Goal: Information Seeking & Learning: Check status

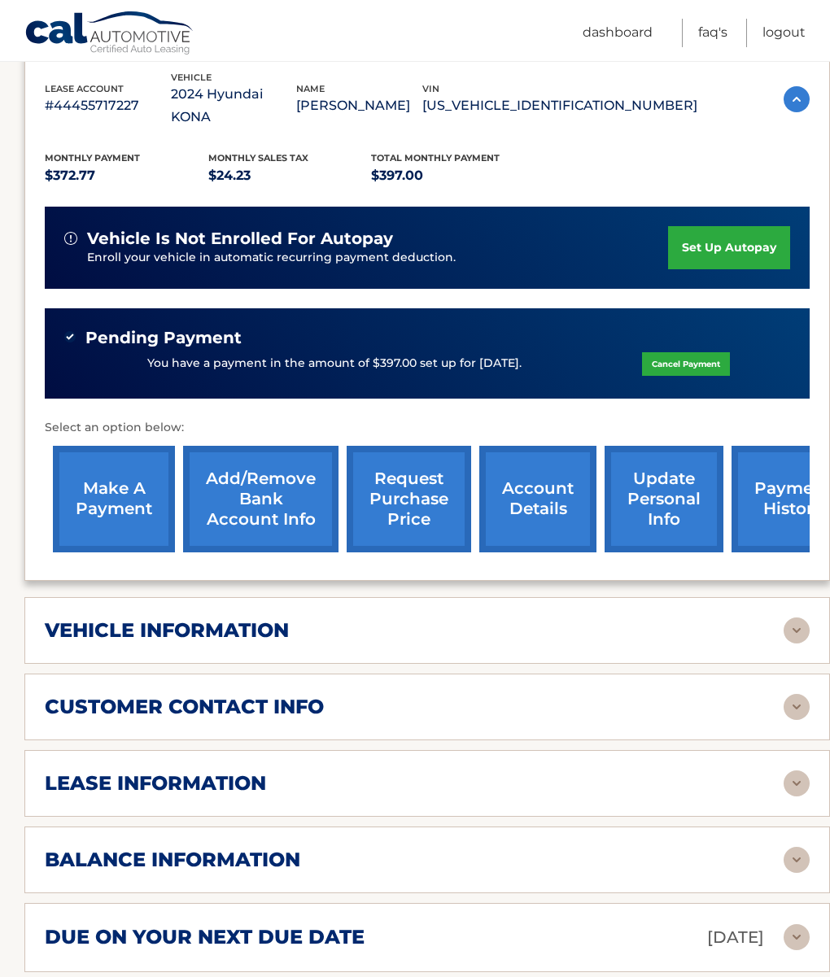
scroll to position [383, 0]
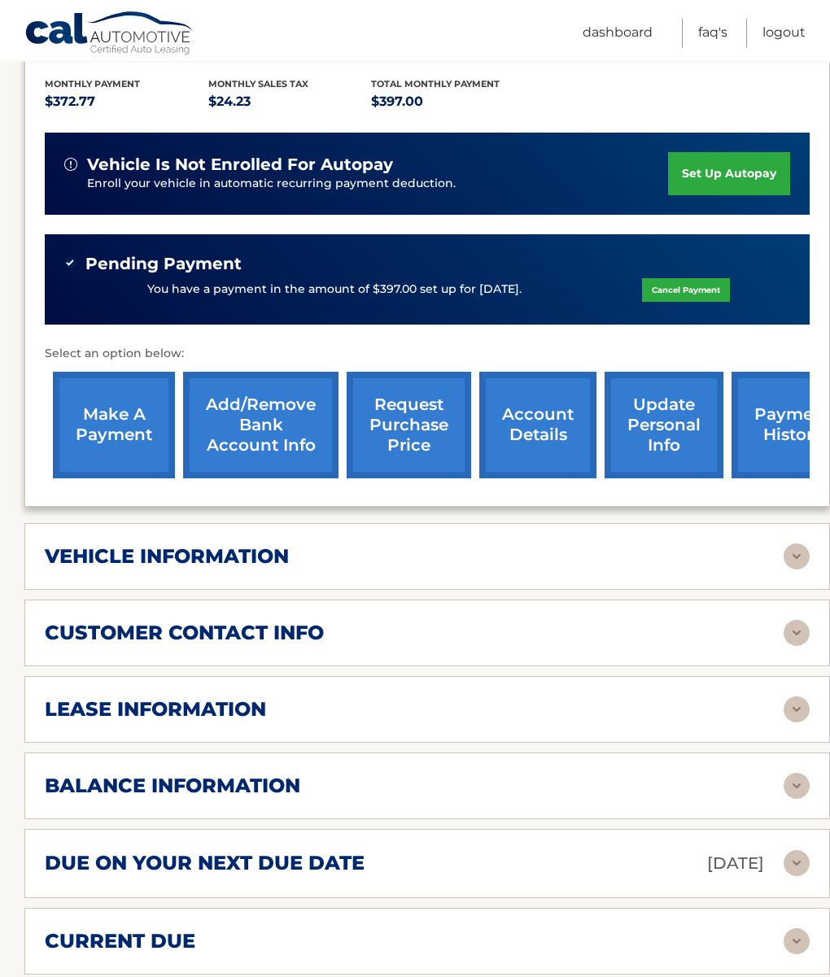
click at [136, 563] on h2 "vehicle information" at bounding box center [167, 556] width 244 height 24
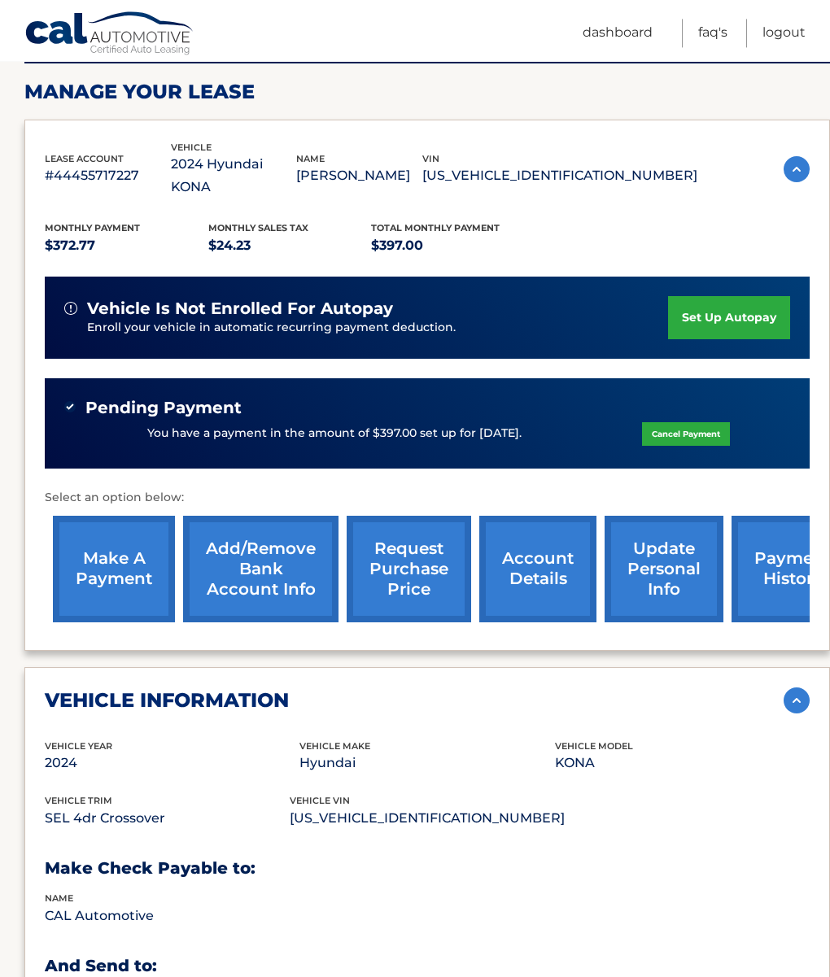
scroll to position [236, 0]
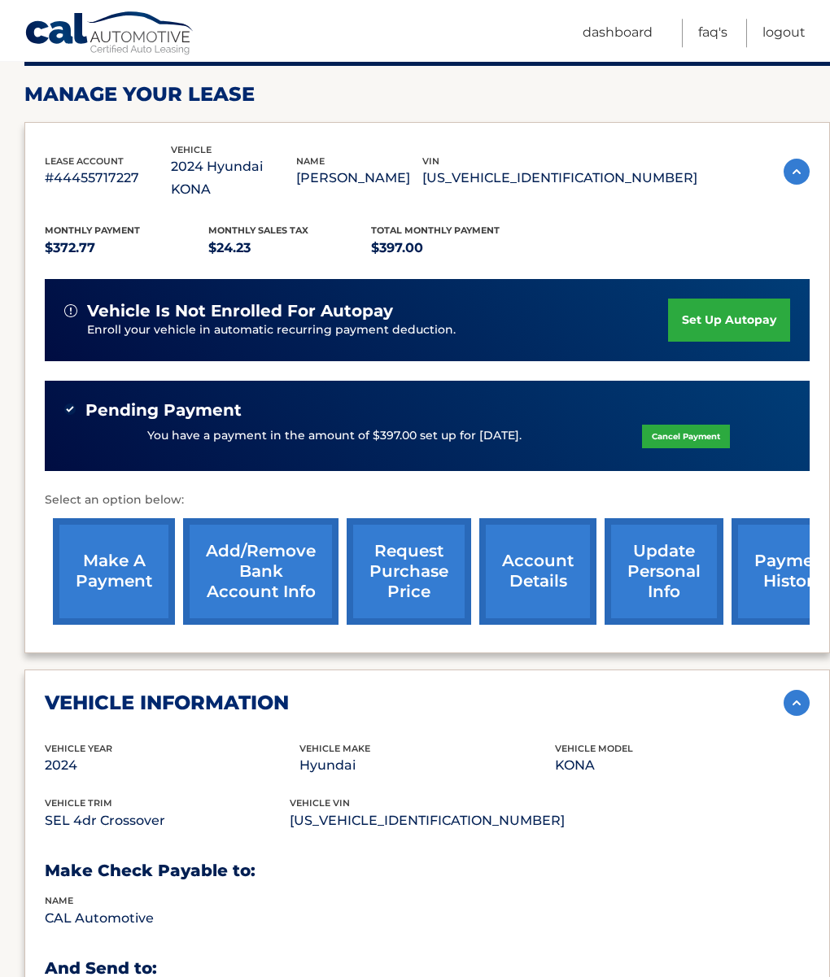
click at [405, 579] on link "request purchase price" at bounding box center [409, 571] width 125 height 107
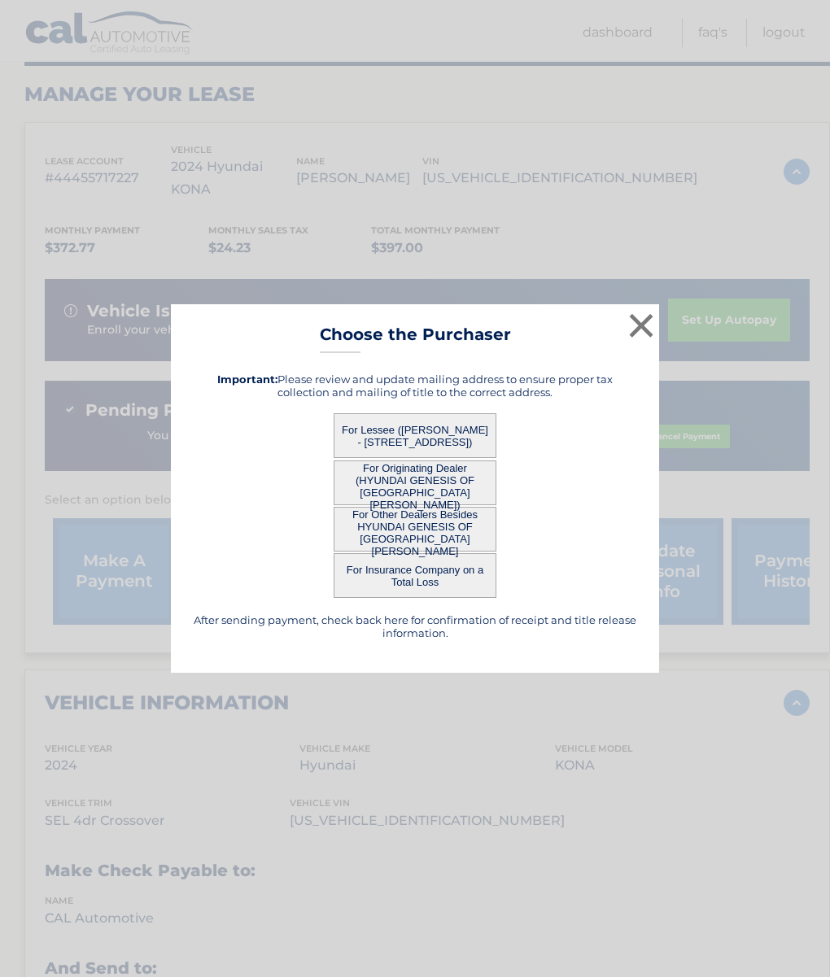
click at [391, 458] on button "For Lessee (MARYANN SANCHEZ SPRINKLER - 3601 51ST ST W, , LEHIGH ACRES, FL 3397…" at bounding box center [415, 435] width 163 height 45
click at [413, 505] on button "For Originating Dealer (HYUNDAI GENESIS OF FORT MYERS)" at bounding box center [415, 483] width 163 height 45
click at [387, 552] on button "For Other Dealers Besides HYUNDAI GENESIS OF FORT MYERS" at bounding box center [415, 529] width 163 height 45
click at [229, 399] on h5 "Important: Please review and update mailing address to ensure proper tax collec…" at bounding box center [415, 386] width 448 height 26
click at [635, 342] on button "×" at bounding box center [641, 325] width 33 height 33
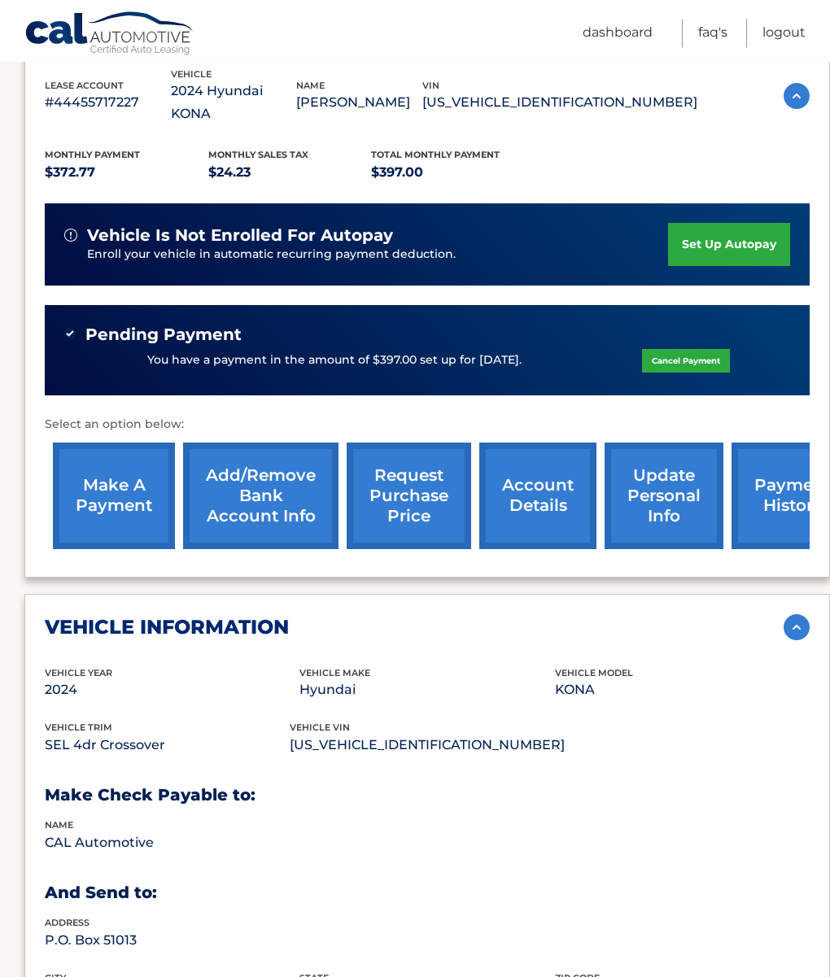
scroll to position [313, 0]
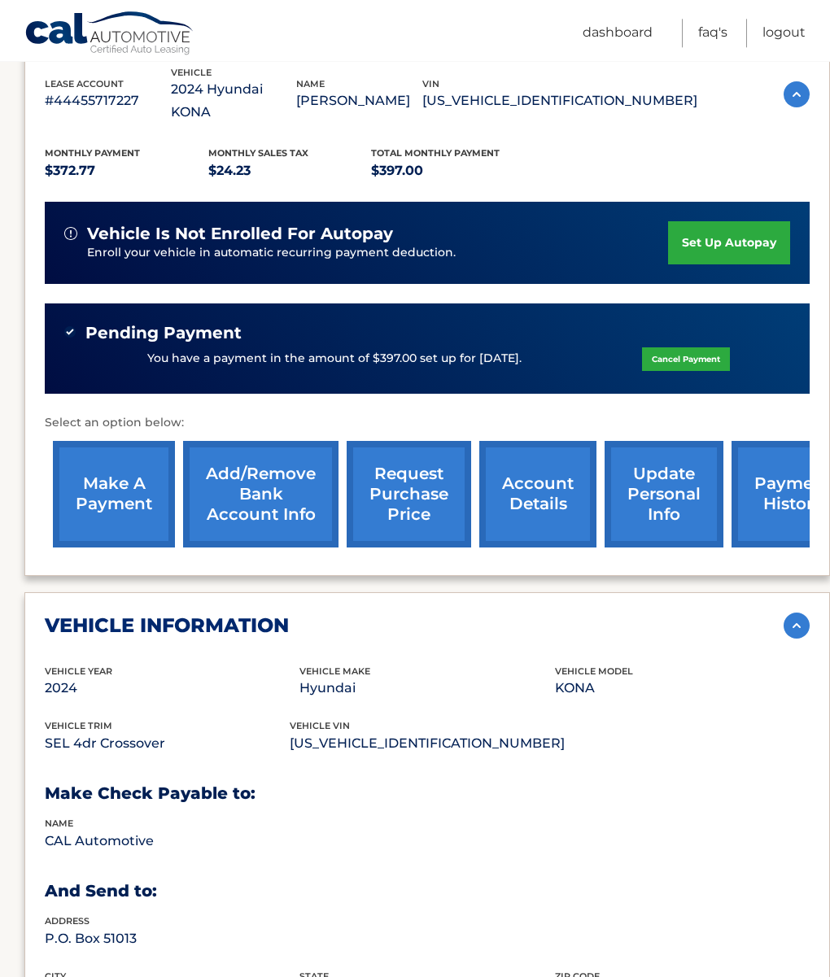
click at [398, 479] on link "request purchase price" at bounding box center [409, 494] width 125 height 107
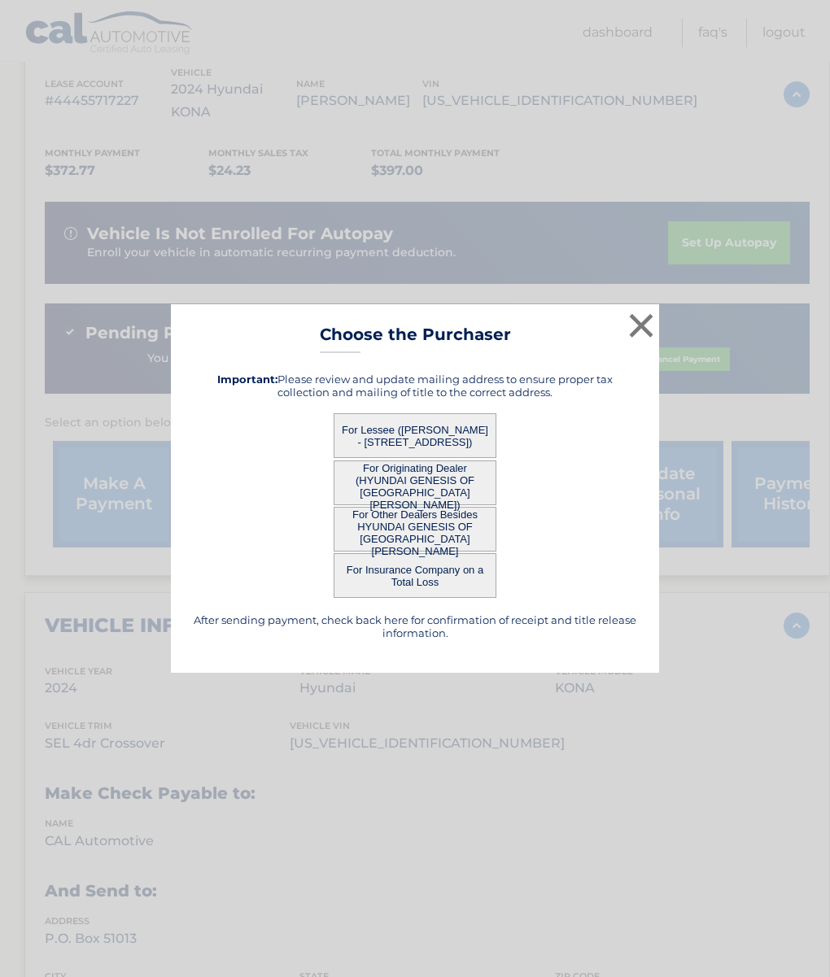
click at [402, 505] on button "For Originating Dealer (HYUNDAI GENESIS OF [GEOGRAPHIC_DATA][PERSON_NAME])" at bounding box center [415, 483] width 163 height 45
click at [375, 552] on button "For Other Dealers Besides HYUNDAI GENESIS OF [GEOGRAPHIC_DATA][PERSON_NAME]" at bounding box center [415, 529] width 163 height 45
click at [250, 399] on h5 "Important: Please review and update mailing address to ensure proper tax collec…" at bounding box center [415, 386] width 448 height 26
click at [371, 505] on button "For Originating Dealer (HYUNDAI GENESIS OF [GEOGRAPHIC_DATA][PERSON_NAME])" at bounding box center [415, 483] width 163 height 45
click at [402, 598] on button "For Insurance Company on a Total Loss" at bounding box center [415, 575] width 163 height 45
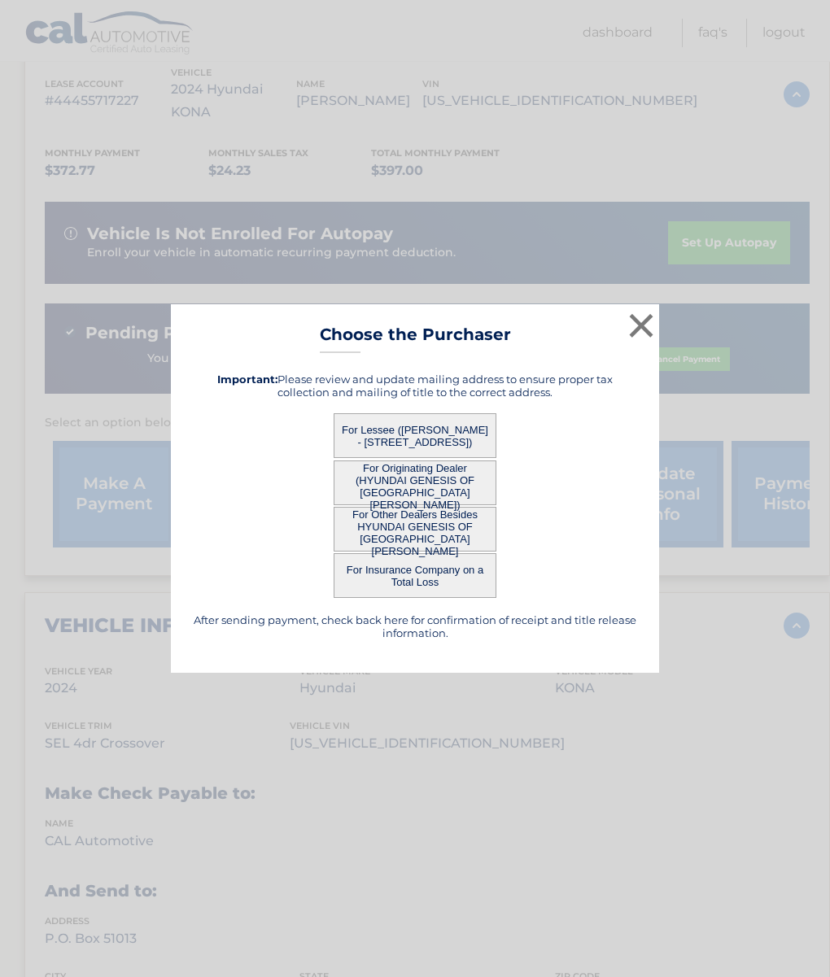
click at [457, 353] on h3 "Choose the Purchaser" at bounding box center [415, 339] width 191 height 28
click at [483, 505] on button "For Originating Dealer (HYUNDAI GENESIS OF [GEOGRAPHIC_DATA][PERSON_NAME])" at bounding box center [415, 483] width 163 height 45
click at [388, 552] on button "For Other Dealers Besides HYUNDAI GENESIS OF [GEOGRAPHIC_DATA][PERSON_NAME]" at bounding box center [415, 529] width 163 height 45
click at [319, 458] on div "For Lessee ([PERSON_NAME] - [STREET_ADDRESS])" at bounding box center [415, 435] width 448 height 45
click at [357, 458] on button "For Lessee ([PERSON_NAME] - [STREET_ADDRESS])" at bounding box center [415, 435] width 163 height 45
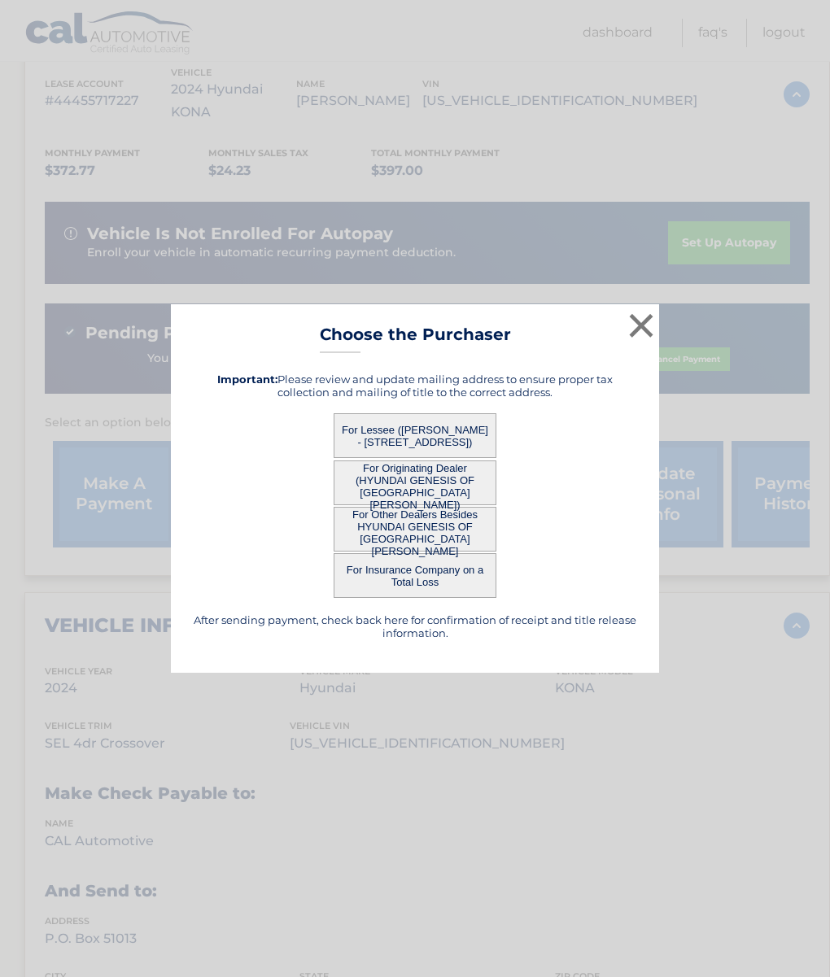
click at [2, 20] on div "× Choose the Purchaser After sending payment, check back here for confirmation …" at bounding box center [415, 488] width 830 height 977
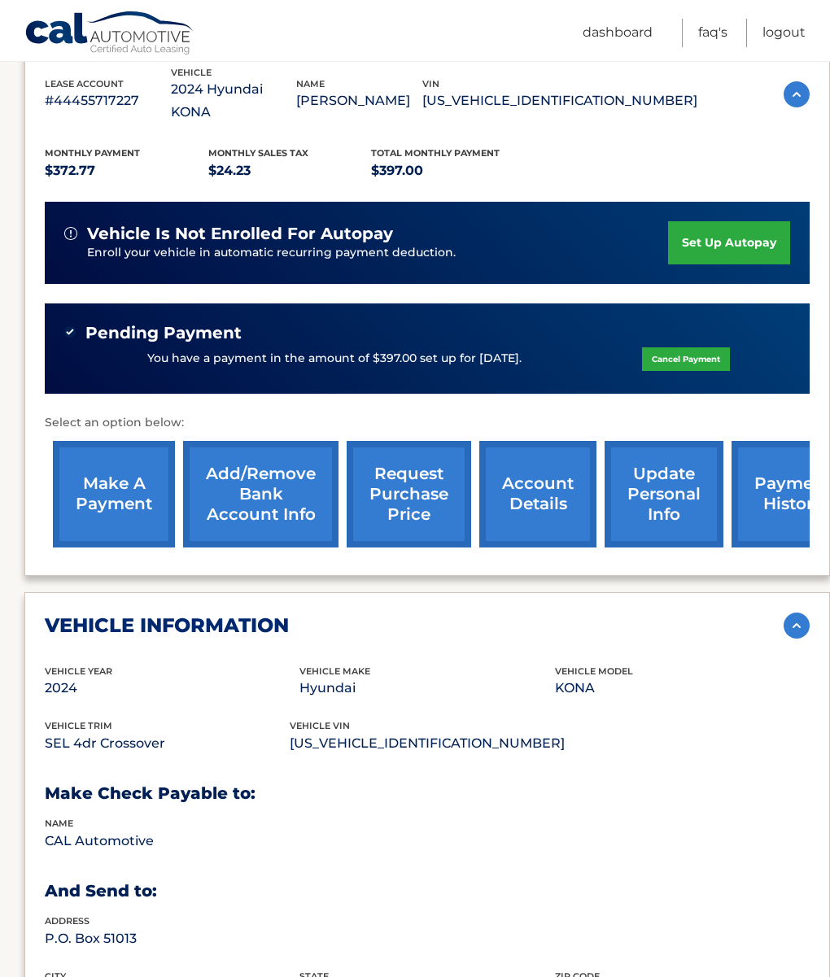
click at [531, 501] on link "account details" at bounding box center [537, 494] width 117 height 107
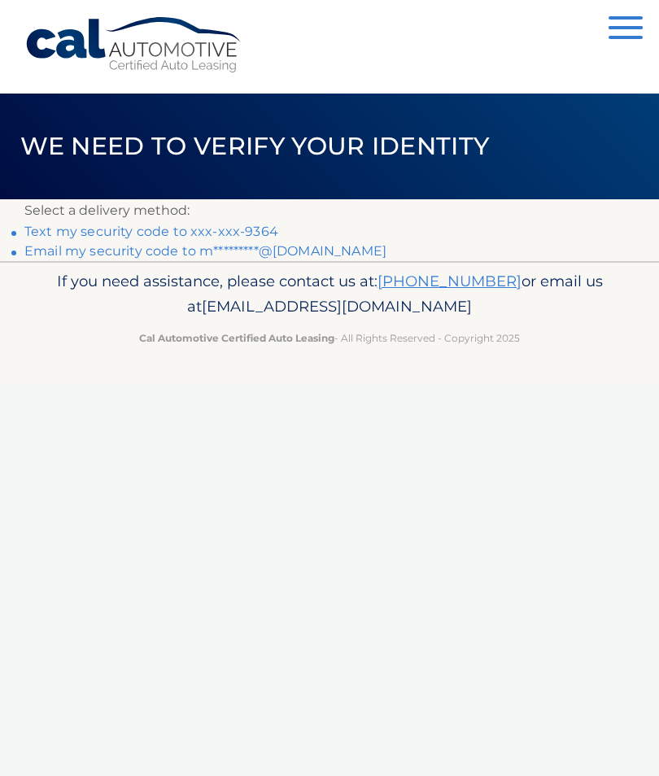
click at [219, 230] on link "Text my security code to xxx-xxx-9364" at bounding box center [151, 231] width 254 height 15
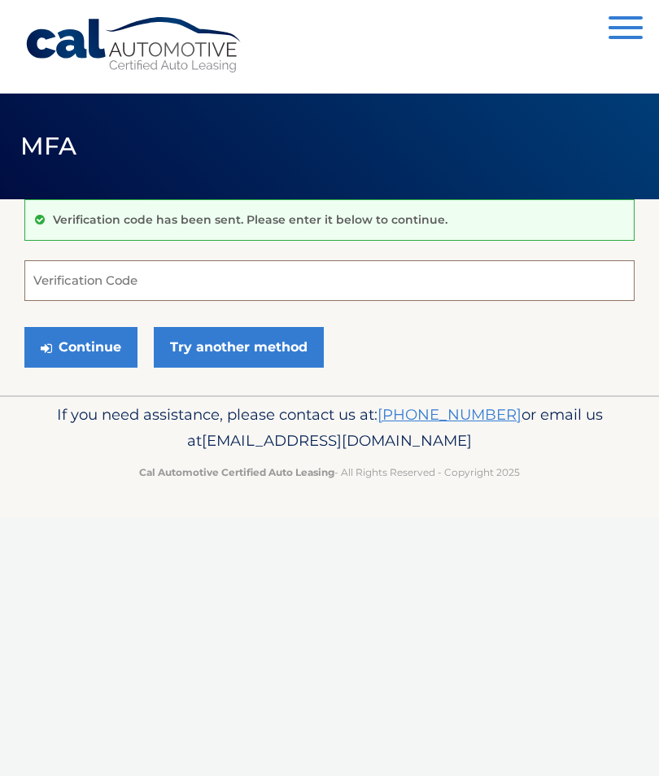
click at [98, 287] on input "Verification Code" at bounding box center [329, 280] width 610 height 41
type input "929559"
click at [74, 355] on button "Continue" at bounding box center [80, 347] width 113 height 41
click at [92, 343] on button "Continue" at bounding box center [80, 347] width 113 height 41
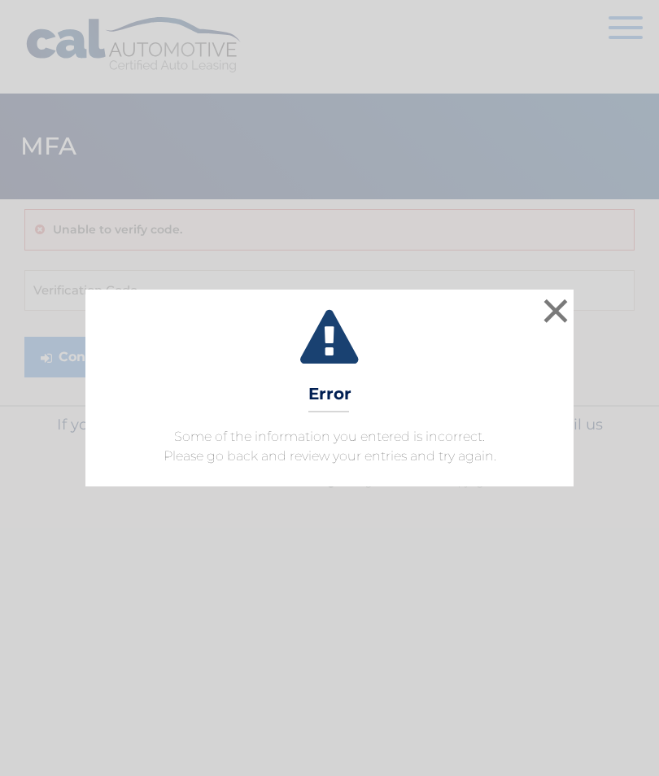
click at [569, 304] on button "×" at bounding box center [556, 311] width 33 height 33
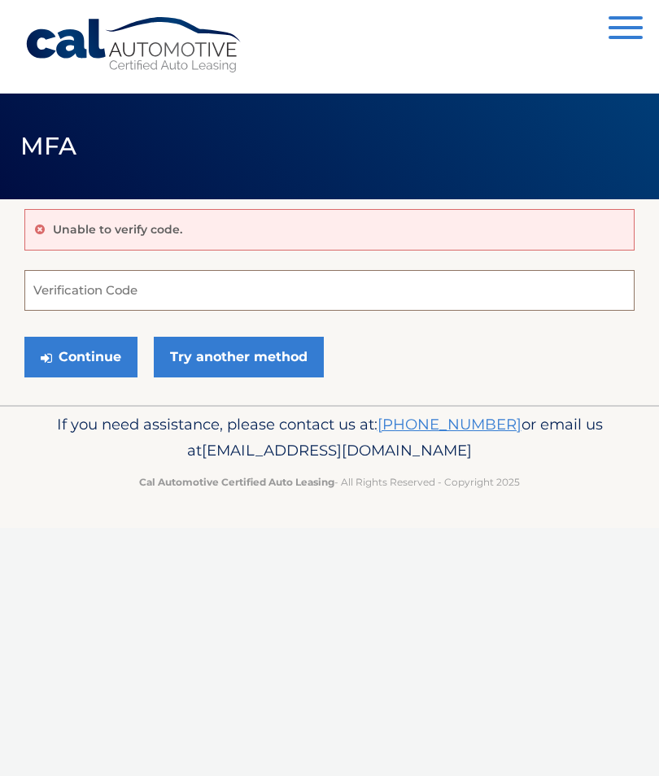
click at [132, 287] on input "Verification Code" at bounding box center [329, 290] width 610 height 41
type input "929559"
click at [83, 359] on button "Continue" at bounding box center [80, 357] width 113 height 41
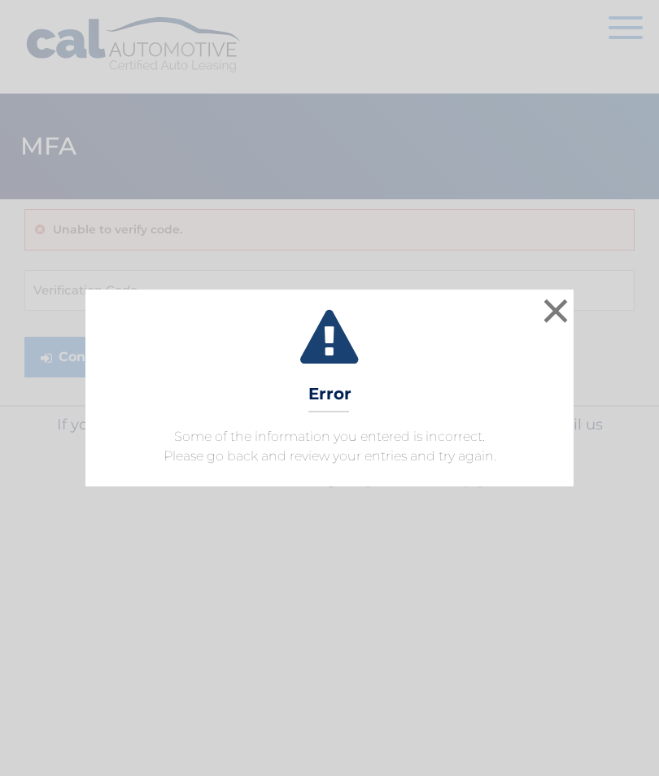
click at [540, 322] on button "×" at bounding box center [556, 311] width 33 height 33
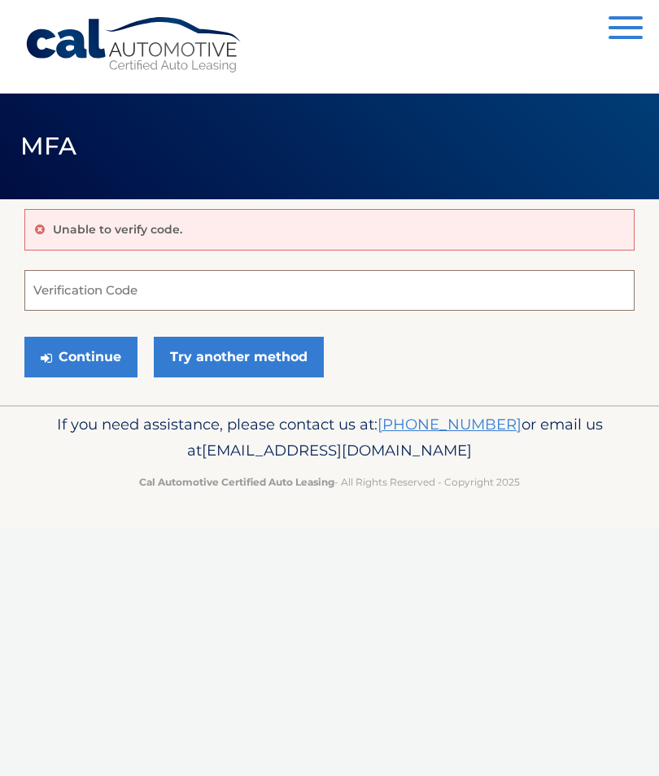
click at [37, 293] on input "Verification Code" at bounding box center [329, 290] width 610 height 41
click at [90, 354] on button "Continue" at bounding box center [80, 357] width 113 height 41
click at [87, 360] on button "Continue" at bounding box center [80, 357] width 113 height 41
type input "#"
type input "929559"
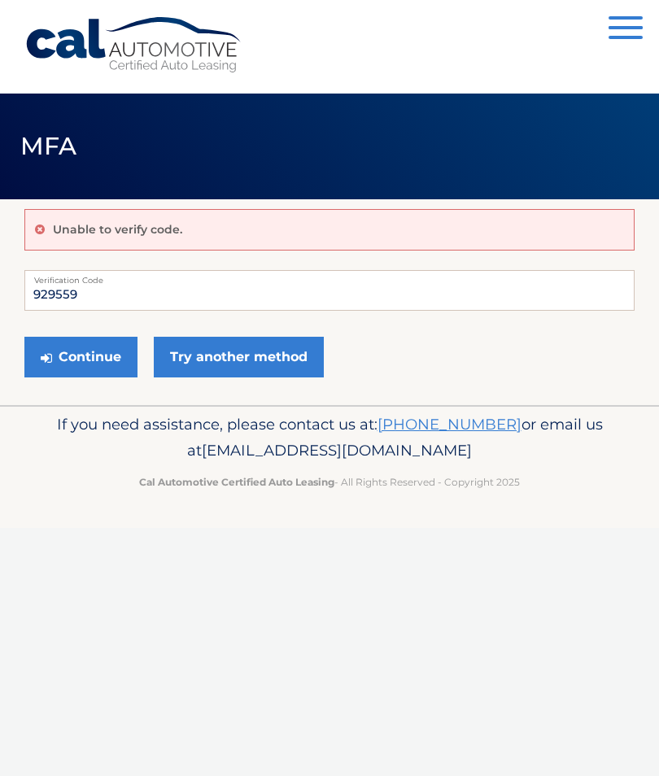
click at [81, 365] on button "Continue" at bounding box center [80, 357] width 113 height 41
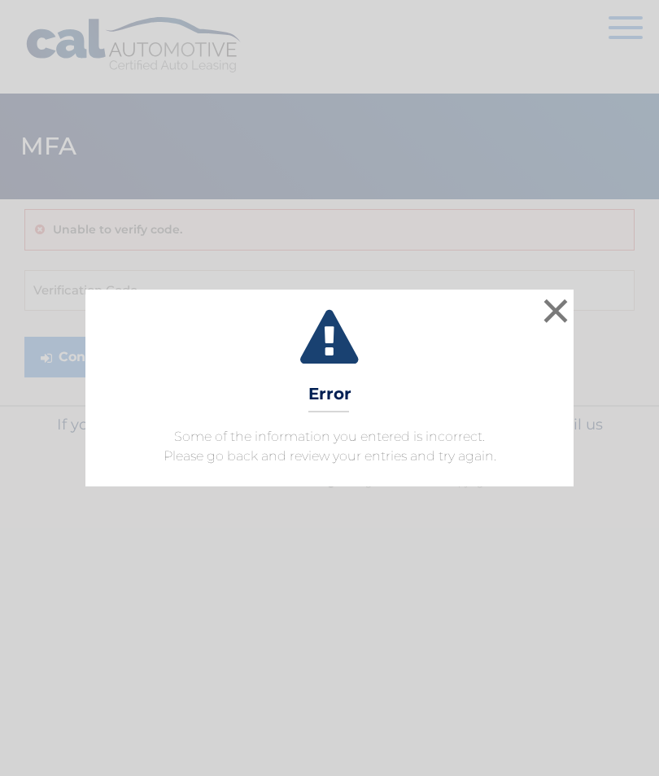
click at [553, 299] on button "×" at bounding box center [556, 311] width 33 height 33
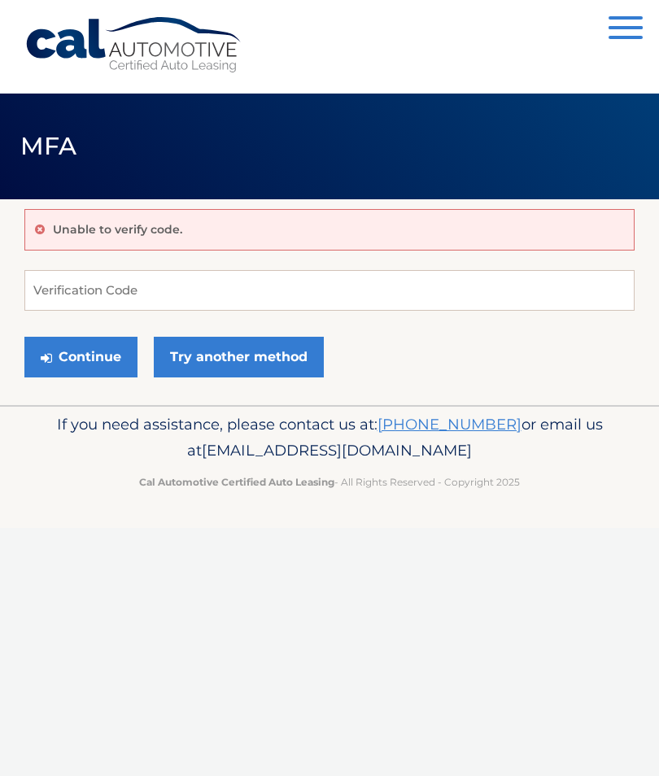
click at [251, 360] on link "Try another method" at bounding box center [239, 357] width 170 height 41
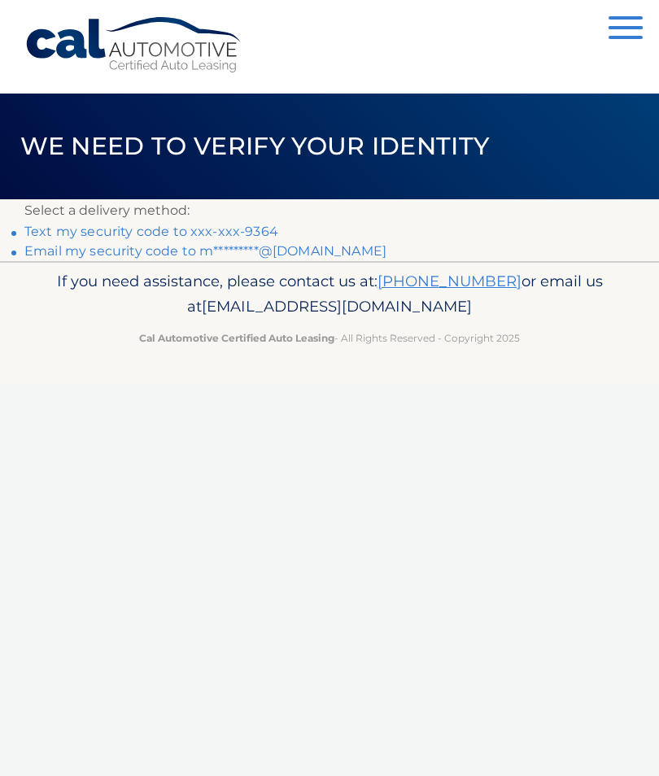
click at [81, 227] on link "Text my security code to xxx-xxx-9364" at bounding box center [151, 231] width 254 height 15
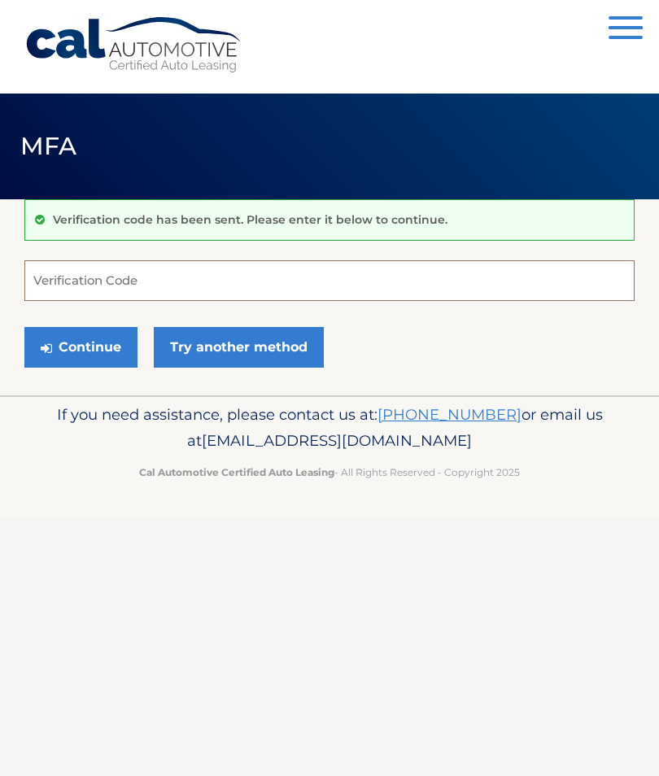
click at [70, 275] on input "Verification Code" at bounding box center [329, 280] width 610 height 41
type input "517740"
click at [74, 345] on button "Continue" at bounding box center [80, 347] width 113 height 41
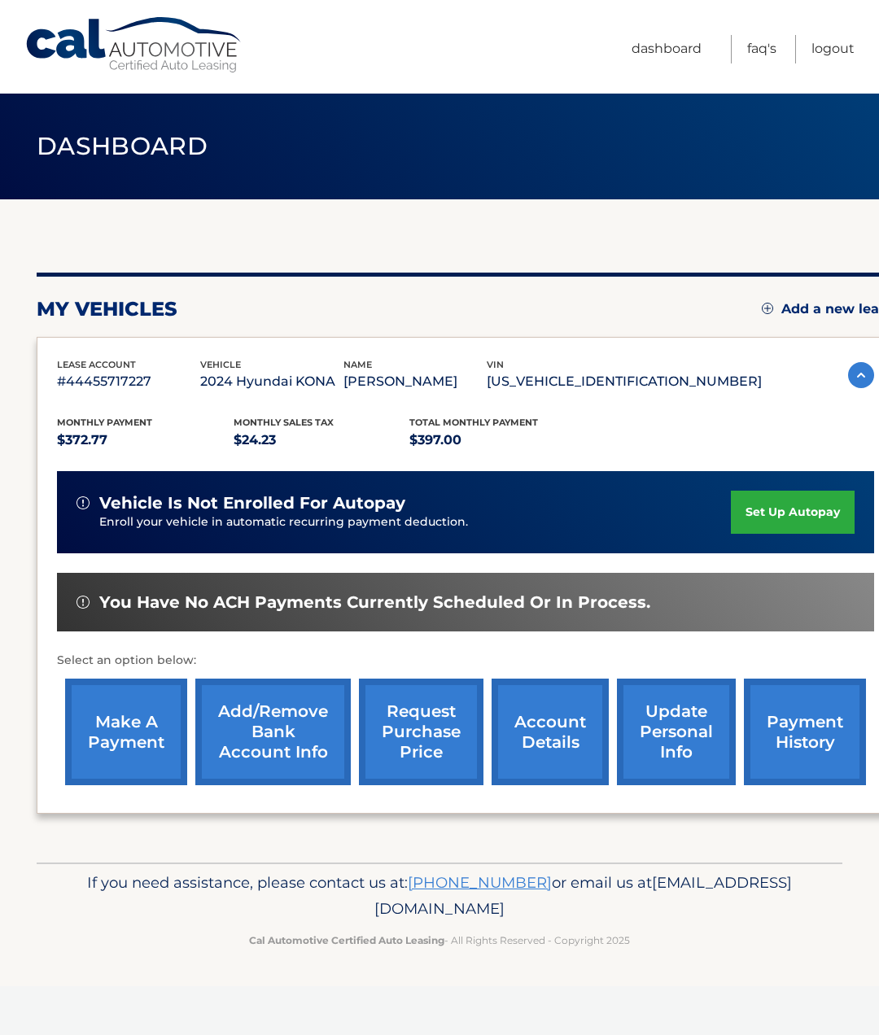
click at [427, 740] on link "request purchase price" at bounding box center [421, 732] width 125 height 107
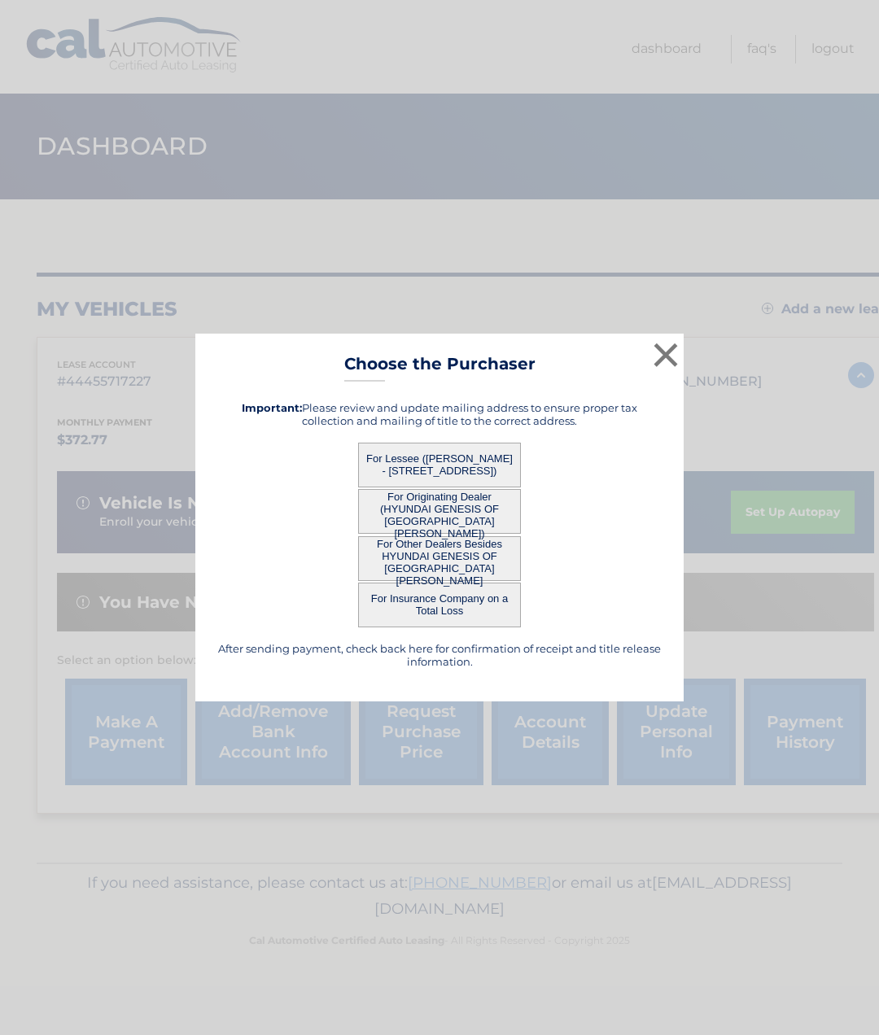
click at [679, 356] on button "×" at bounding box center [665, 355] width 33 height 33
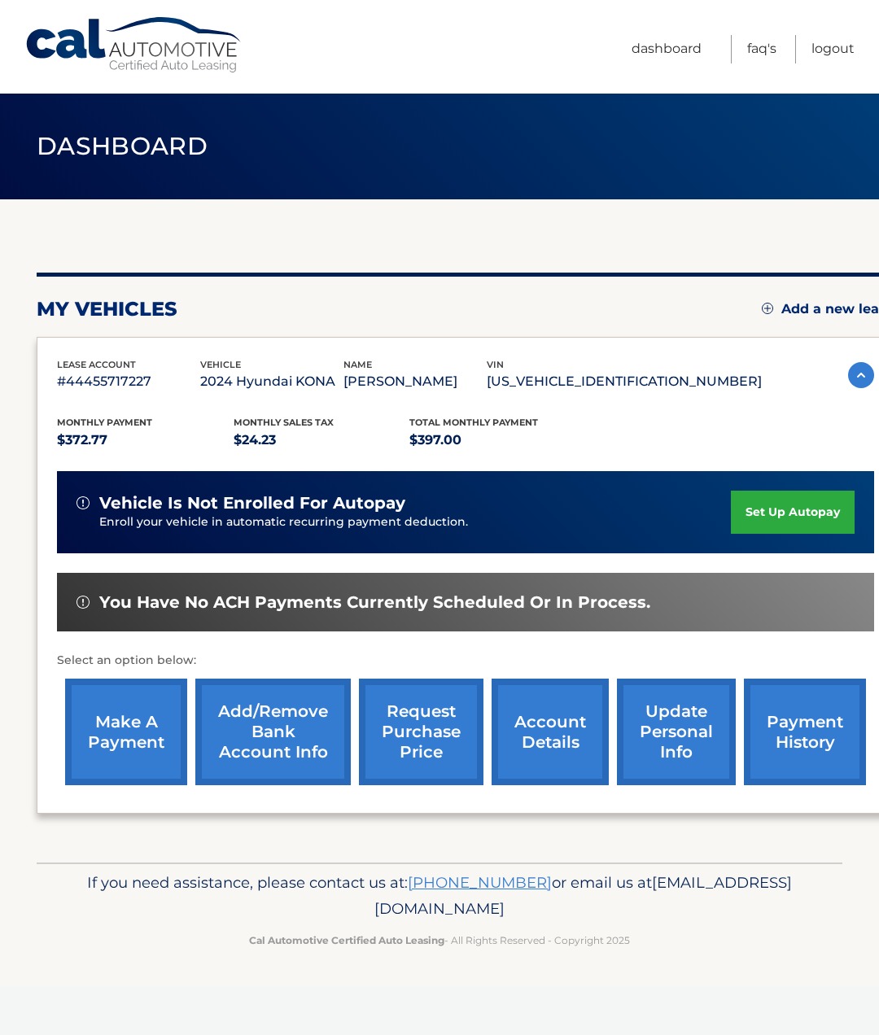
click at [561, 752] on link "account details" at bounding box center [550, 732] width 117 height 107
click at [560, 737] on link "account details" at bounding box center [550, 732] width 117 height 107
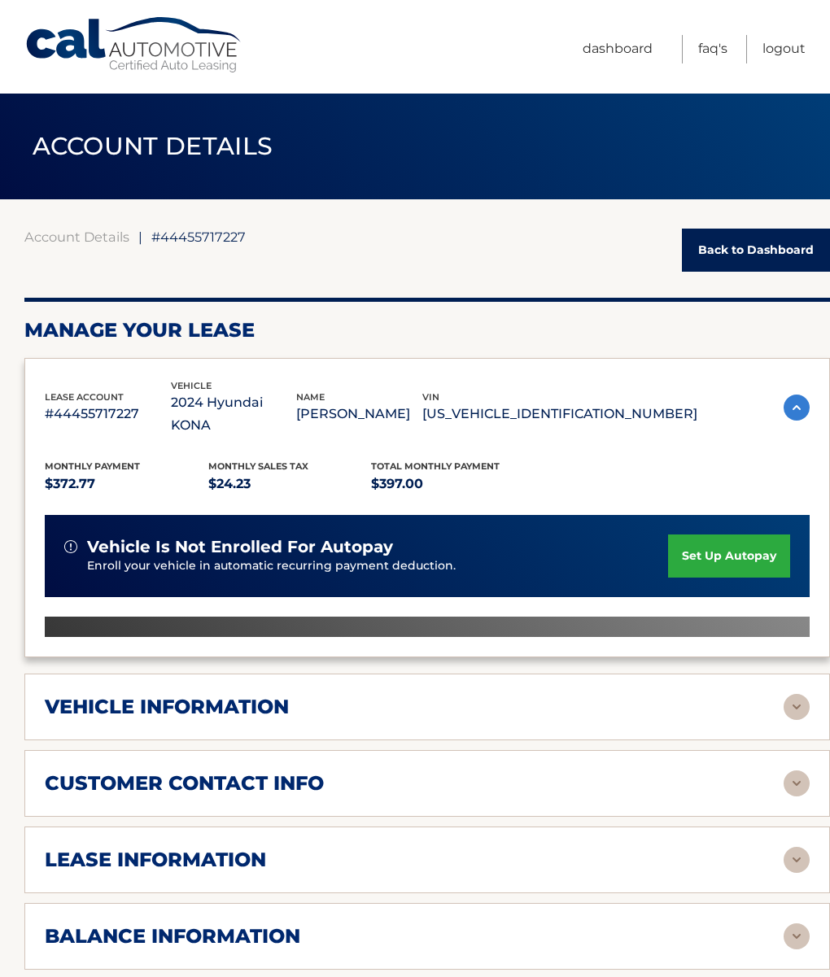
scroll to position [27, 0]
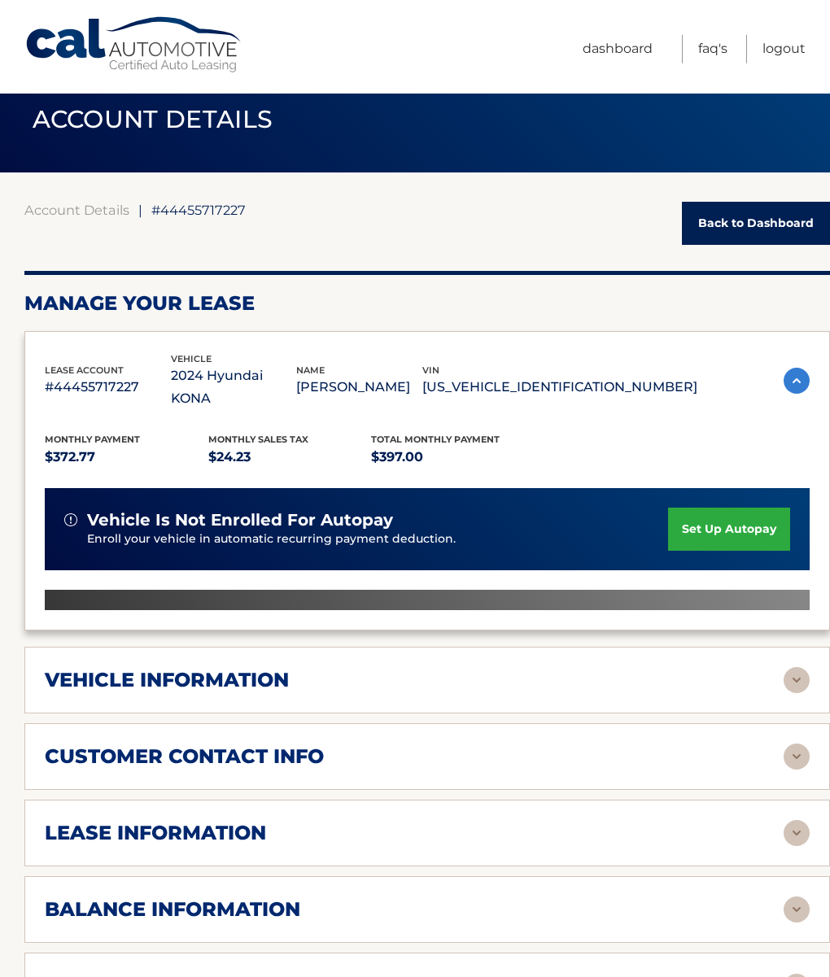
click at [509, 715] on link "account details" at bounding box center [537, 750] width 117 height 107
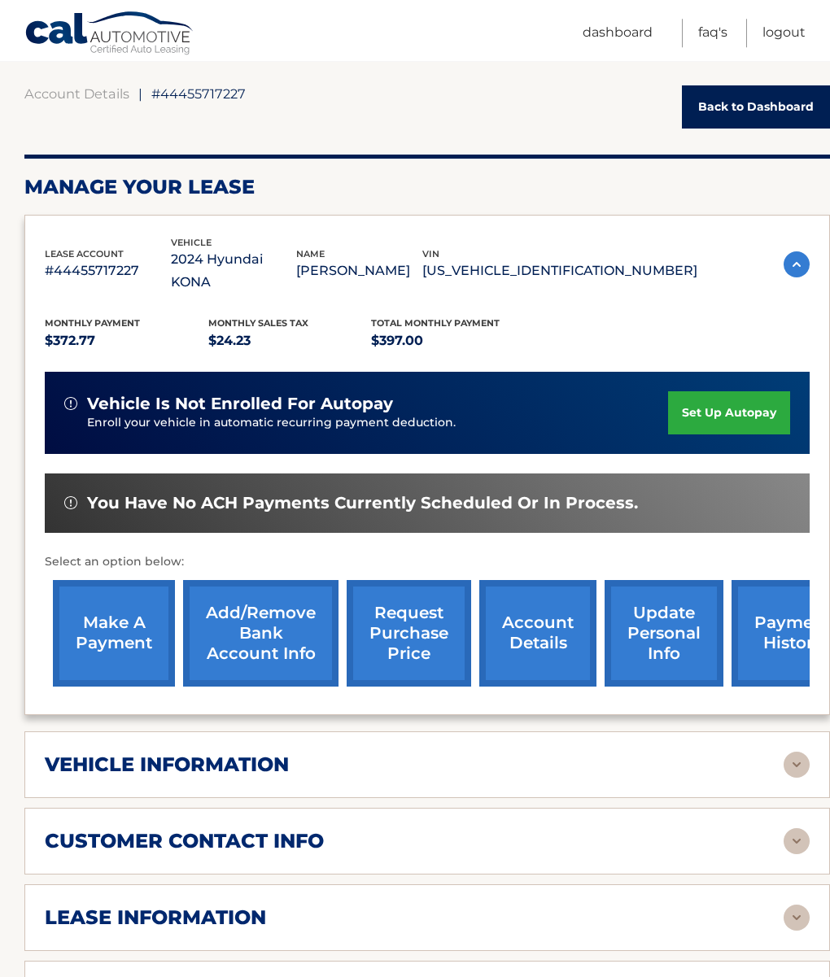
scroll to position [142, 0]
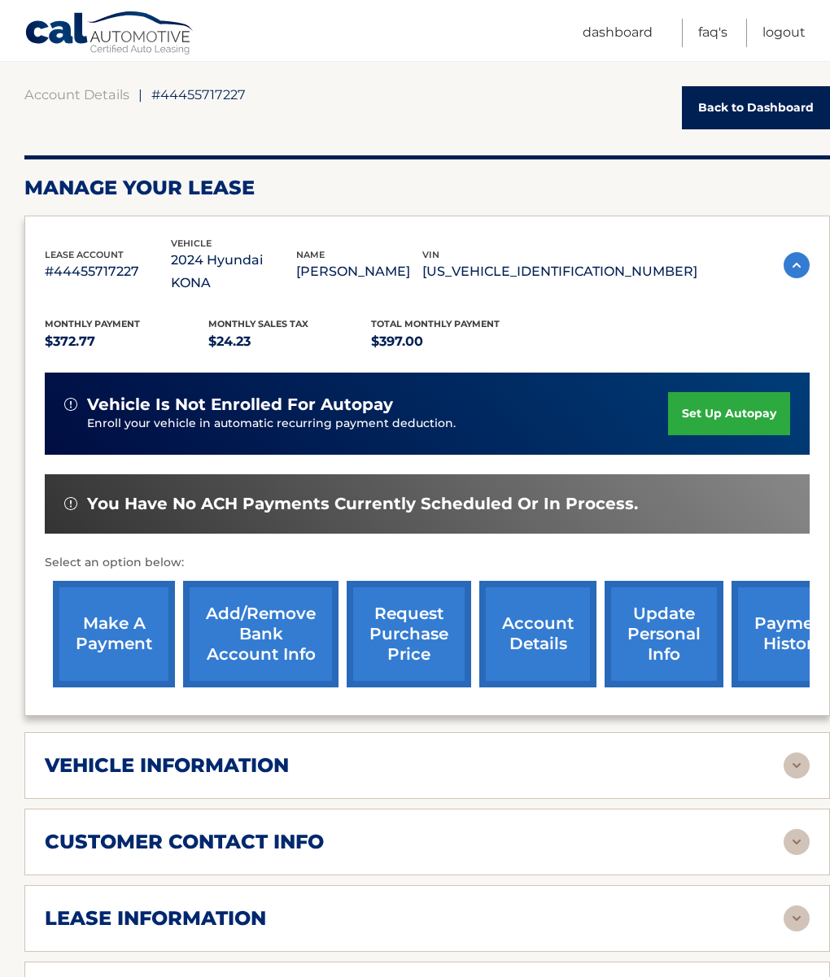
click at [59, 774] on h2 "vehicle information" at bounding box center [167, 766] width 244 height 24
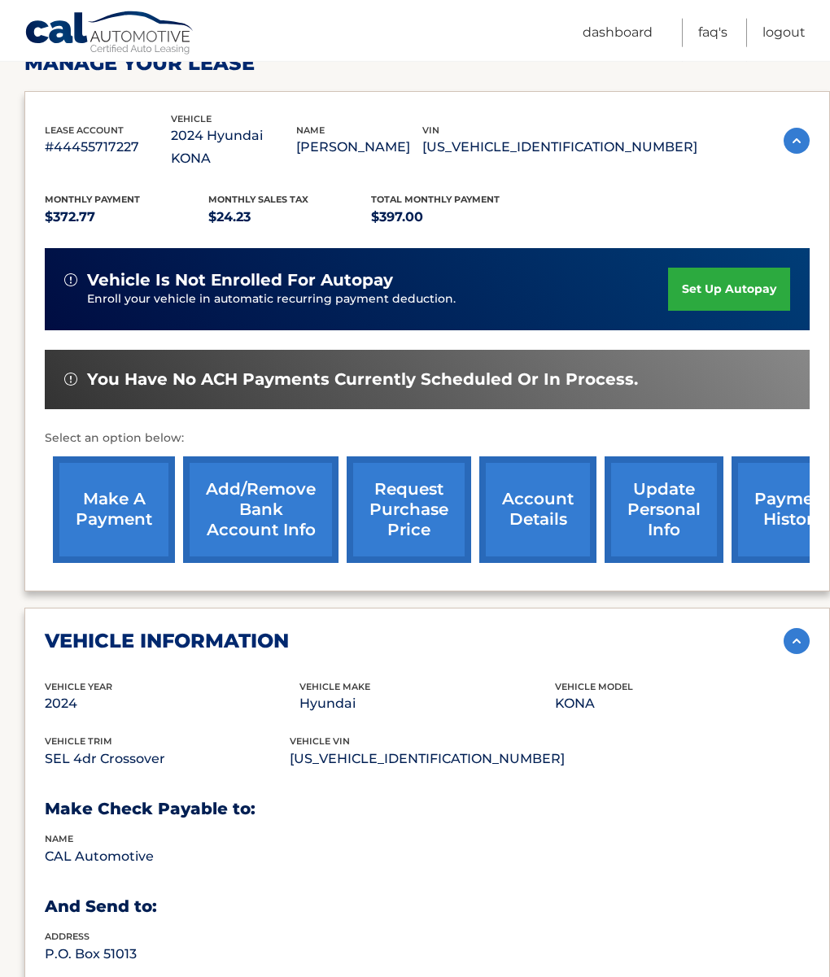
scroll to position [272, 0]
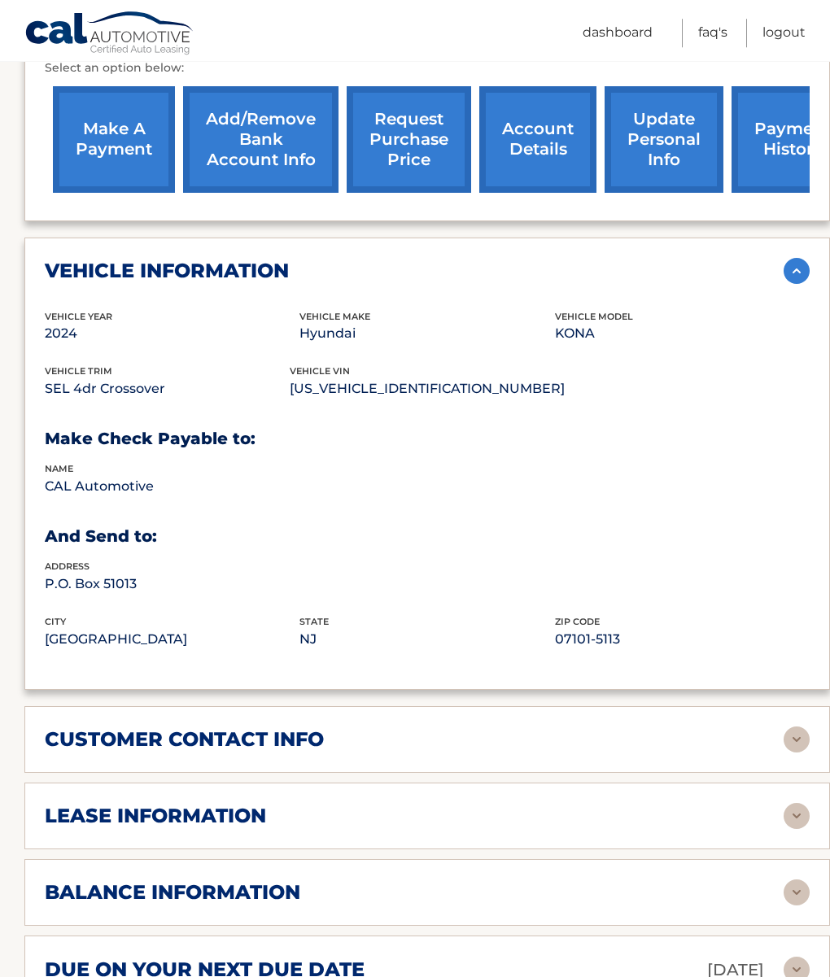
click at [90, 728] on h2 "customer contact info" at bounding box center [184, 740] width 279 height 24
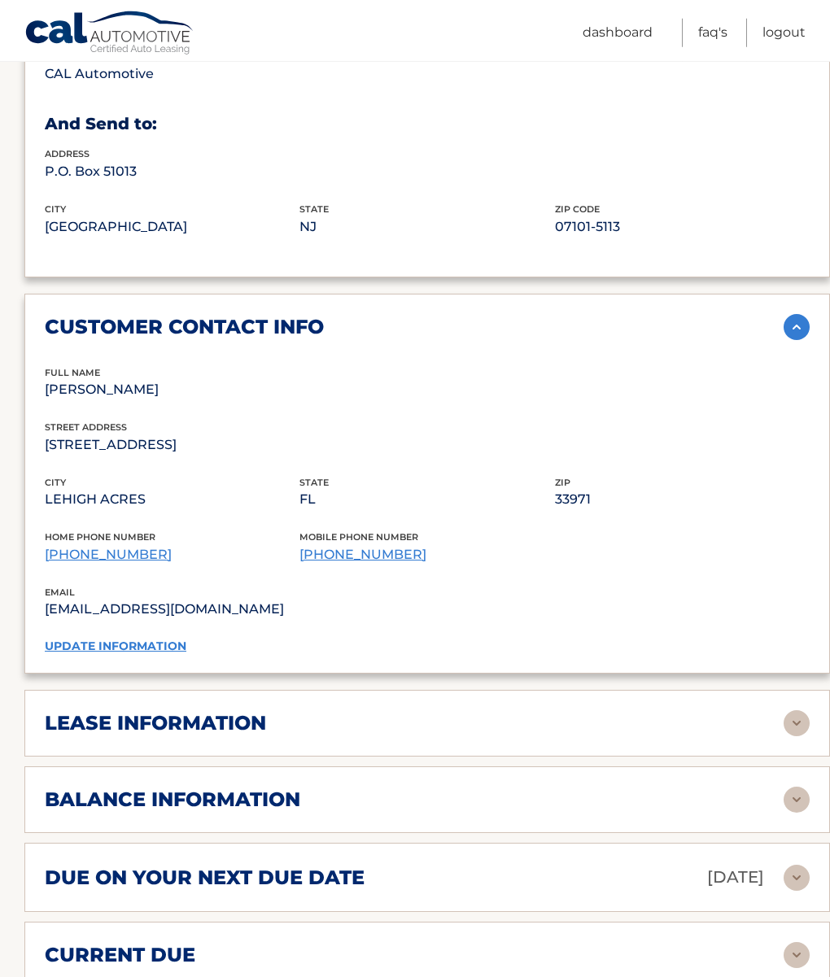
scroll to position [1049, 0]
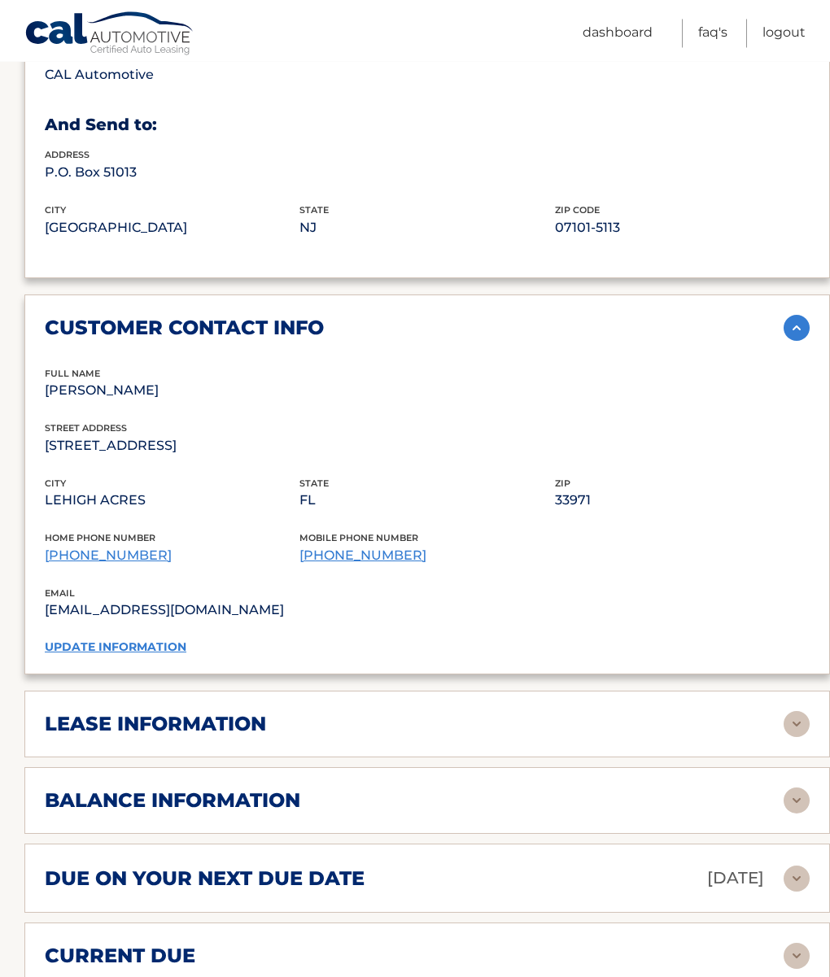
click at [90, 729] on h2 "lease information" at bounding box center [155, 724] width 221 height 24
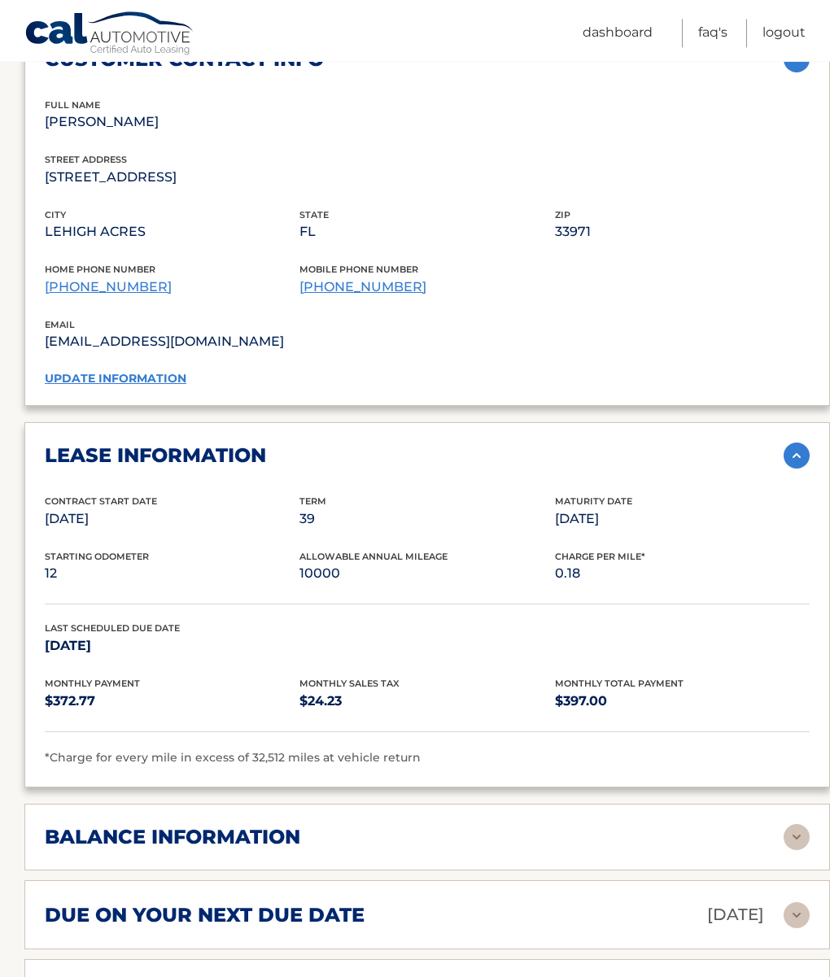
scroll to position [1323, 0]
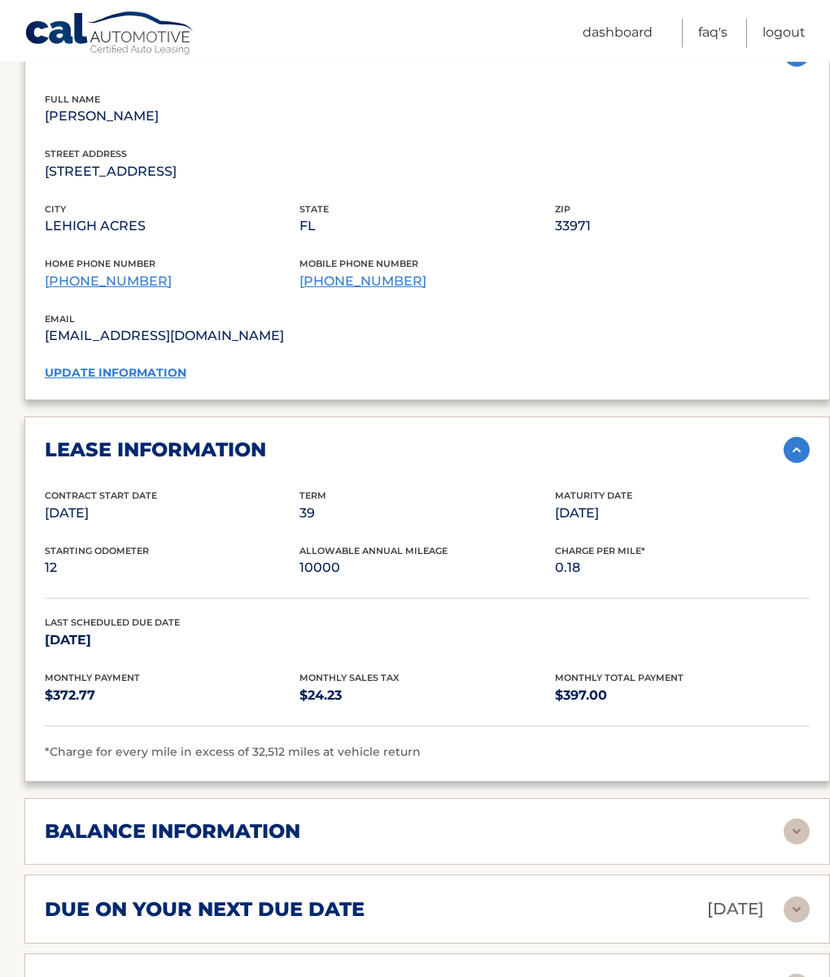
click at [117, 822] on h2 "balance information" at bounding box center [173, 832] width 256 height 24
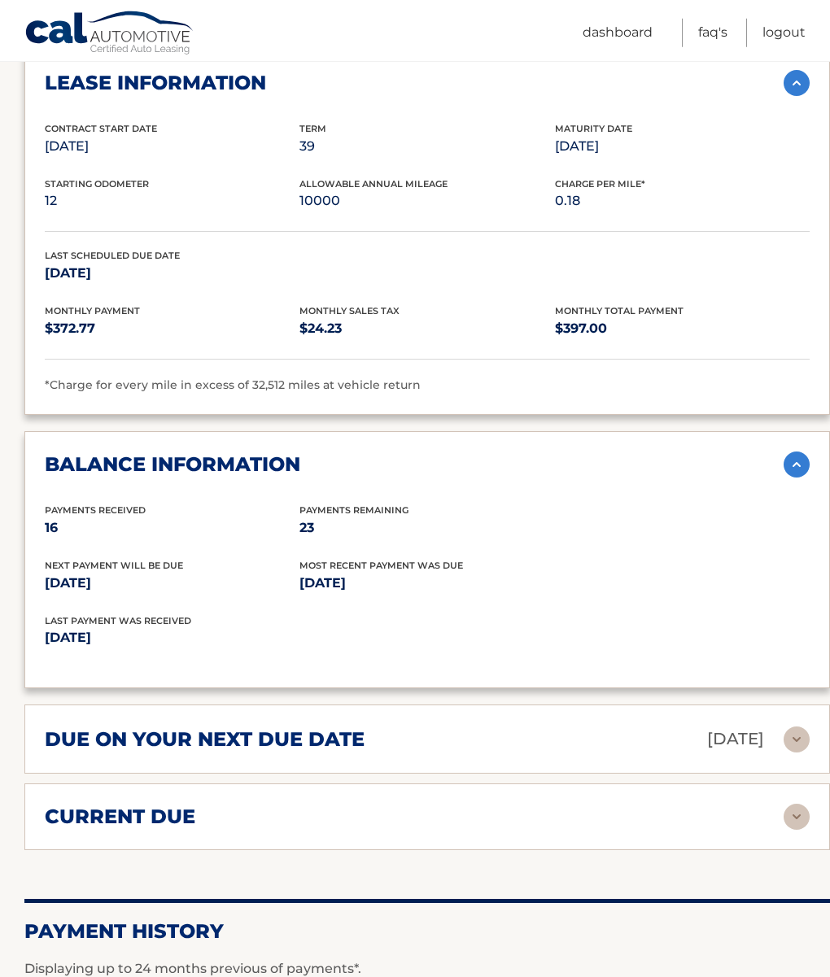
scroll to position [1690, 0]
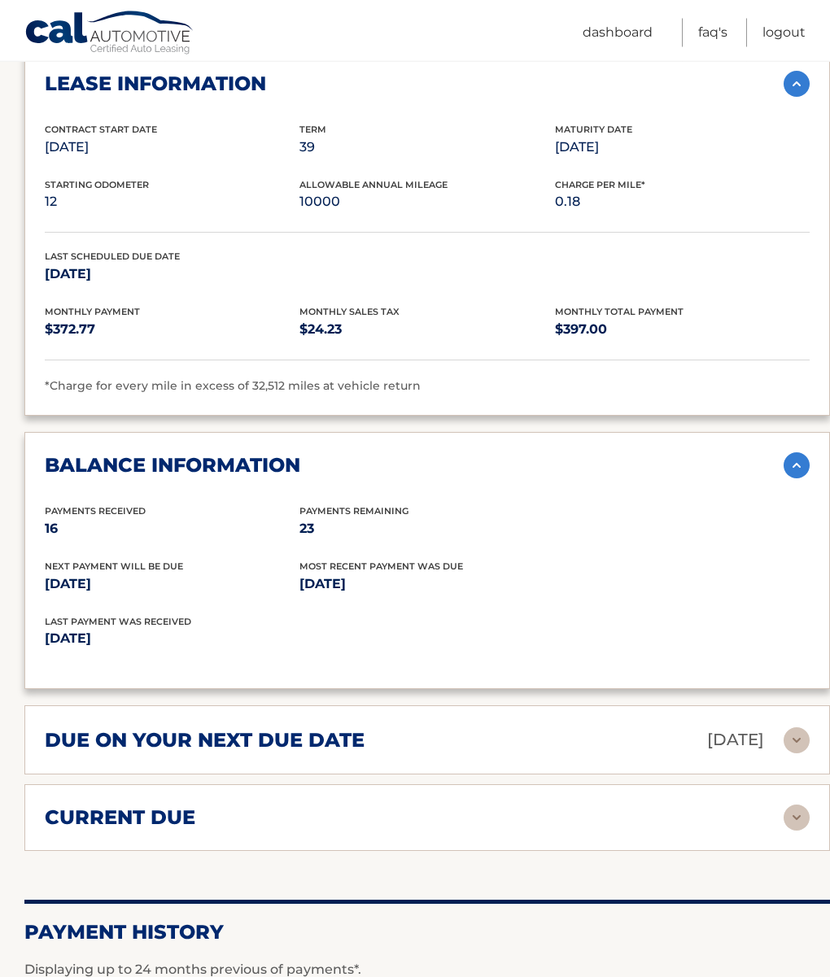
click at [81, 728] on h2 "due on your next due date" at bounding box center [205, 740] width 320 height 24
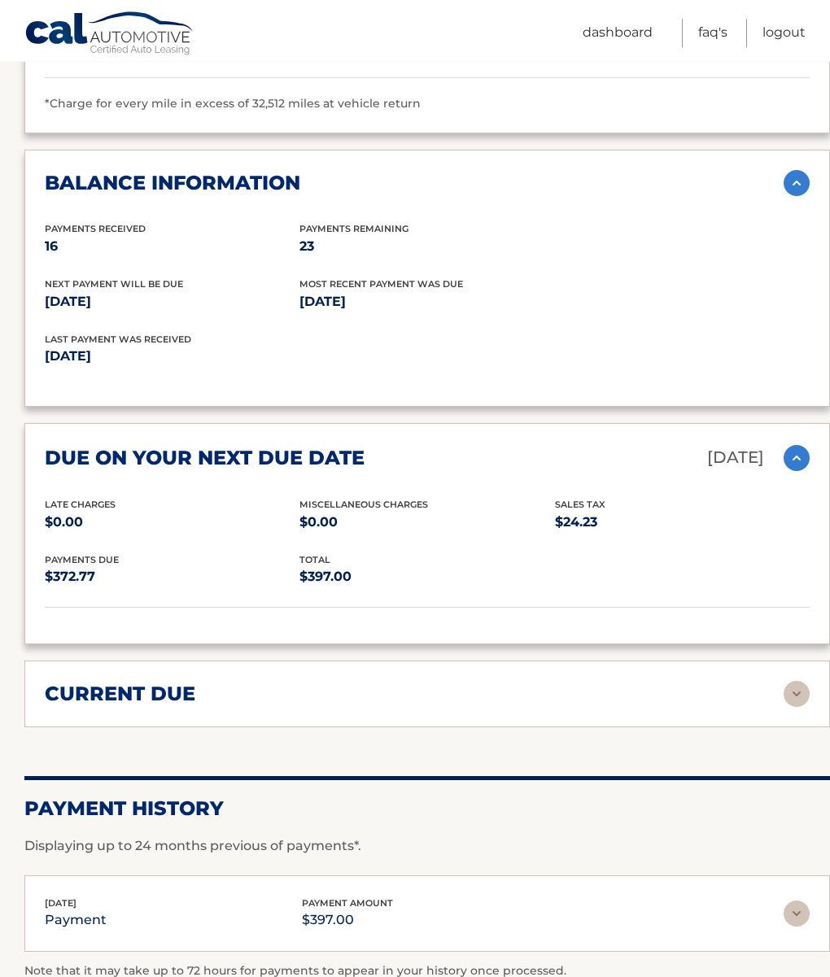
click at [87, 682] on h2 "current due" at bounding box center [120, 694] width 151 height 24
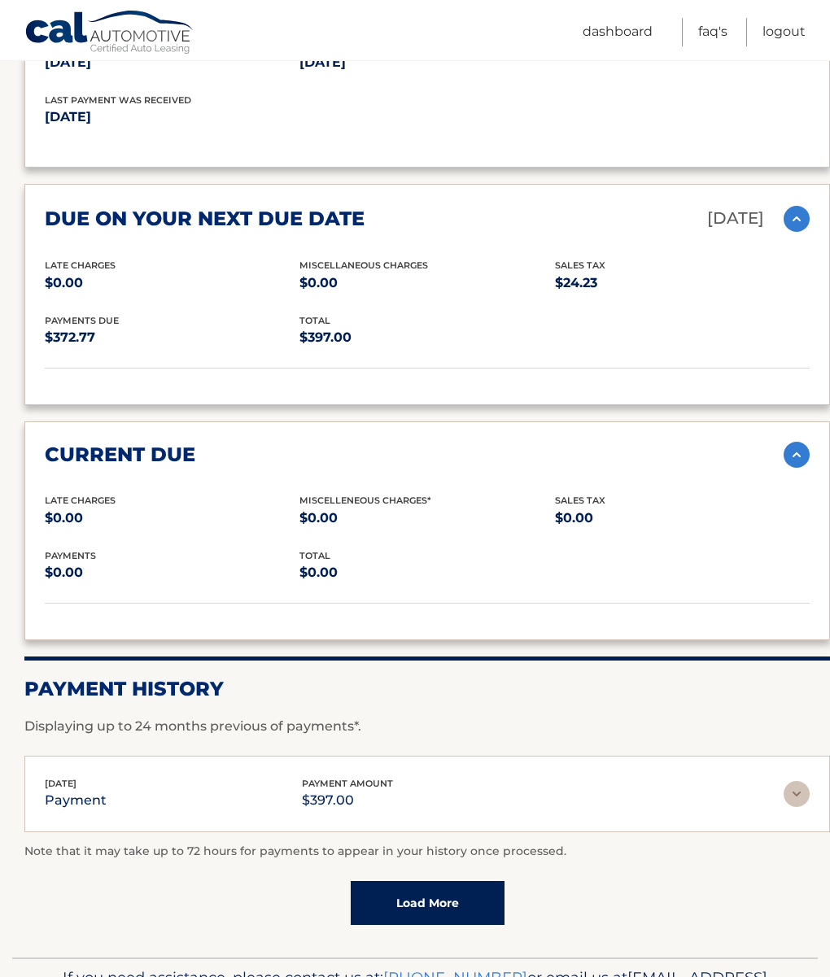
scroll to position [2210, 0]
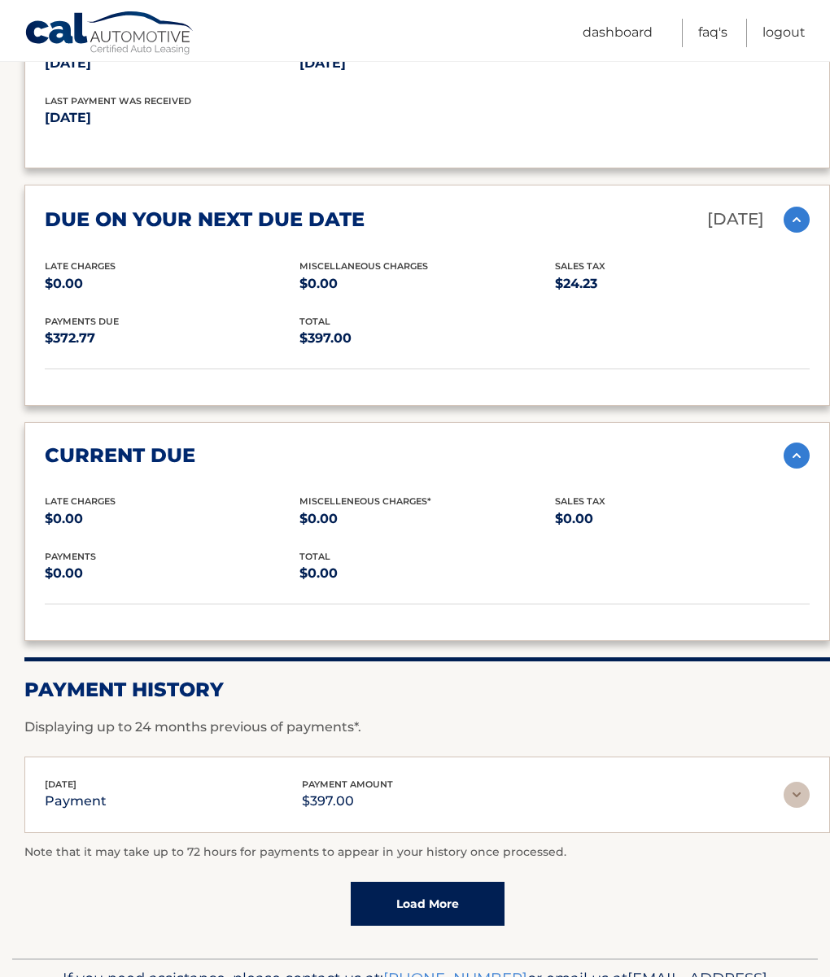
click at [430, 891] on link "Load More" at bounding box center [428, 904] width 154 height 44
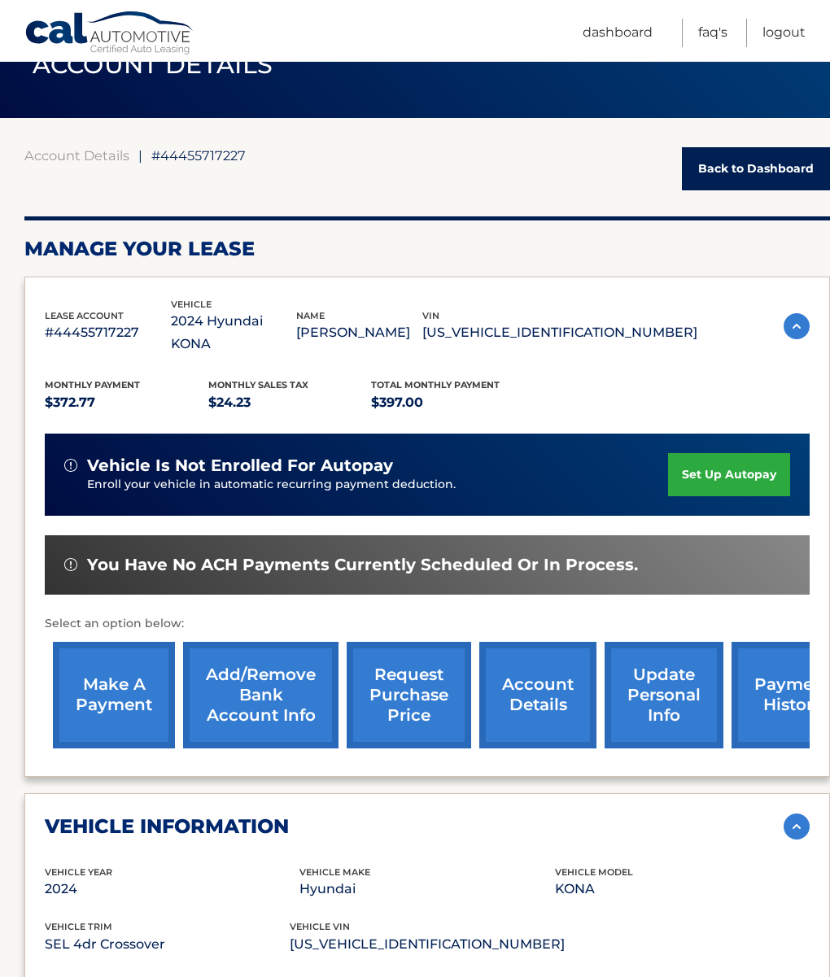
scroll to position [85, 0]
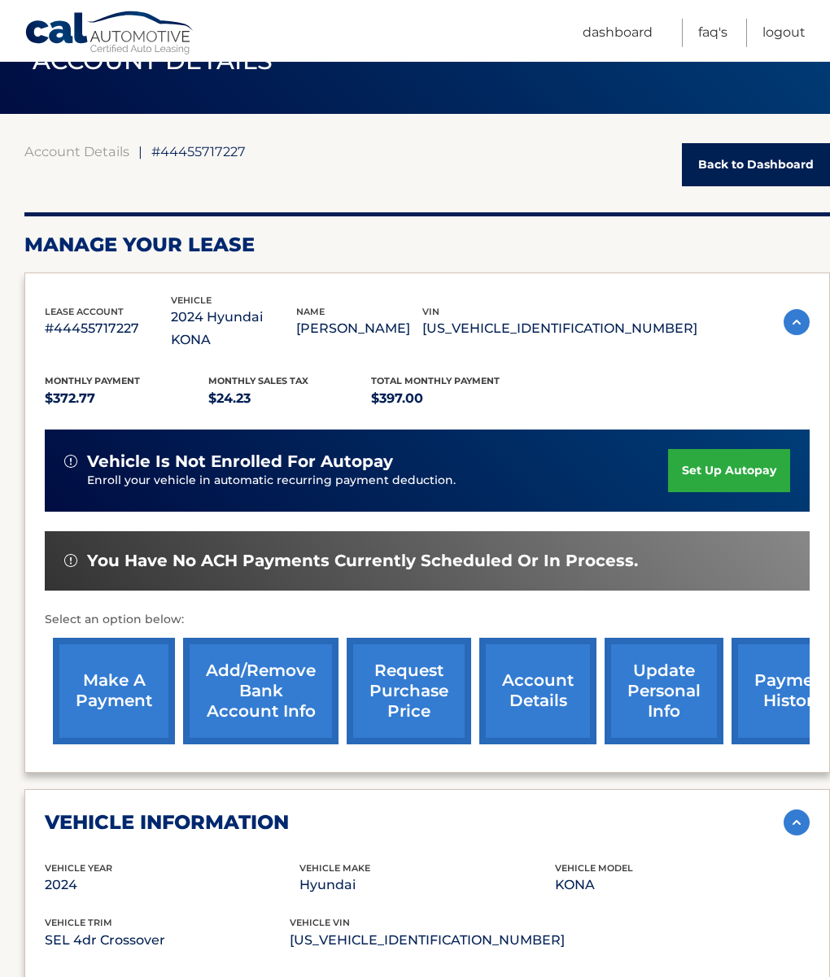
click at [791, 820] on img at bounding box center [797, 823] width 26 height 26
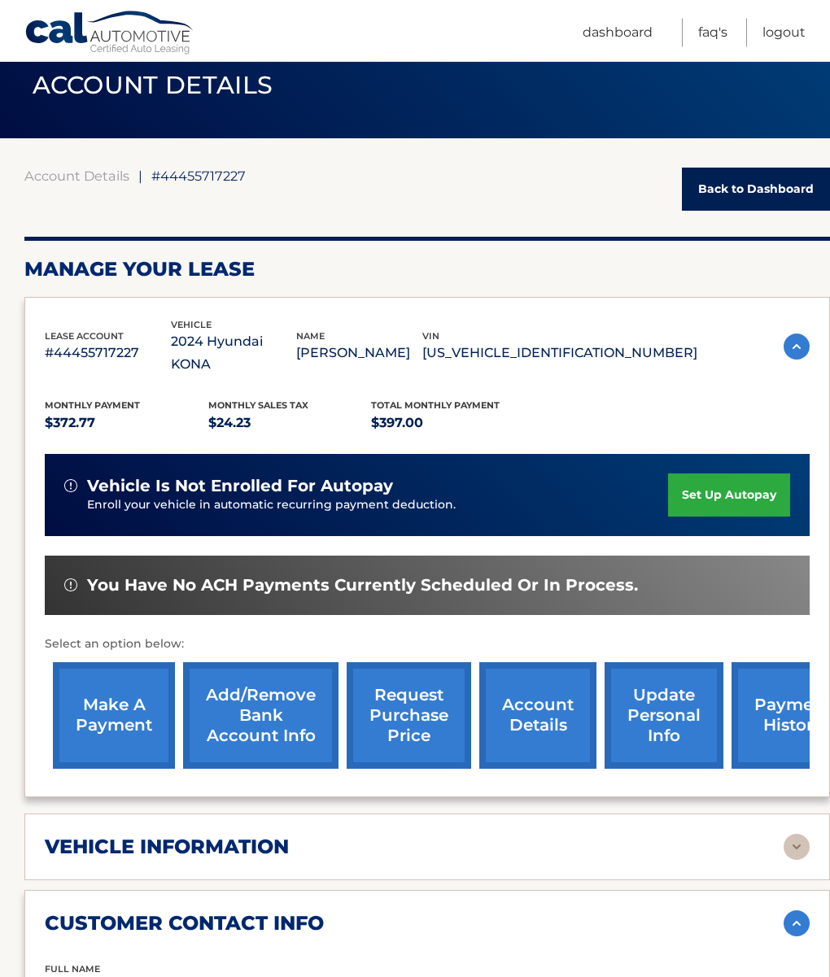
scroll to position [0, 0]
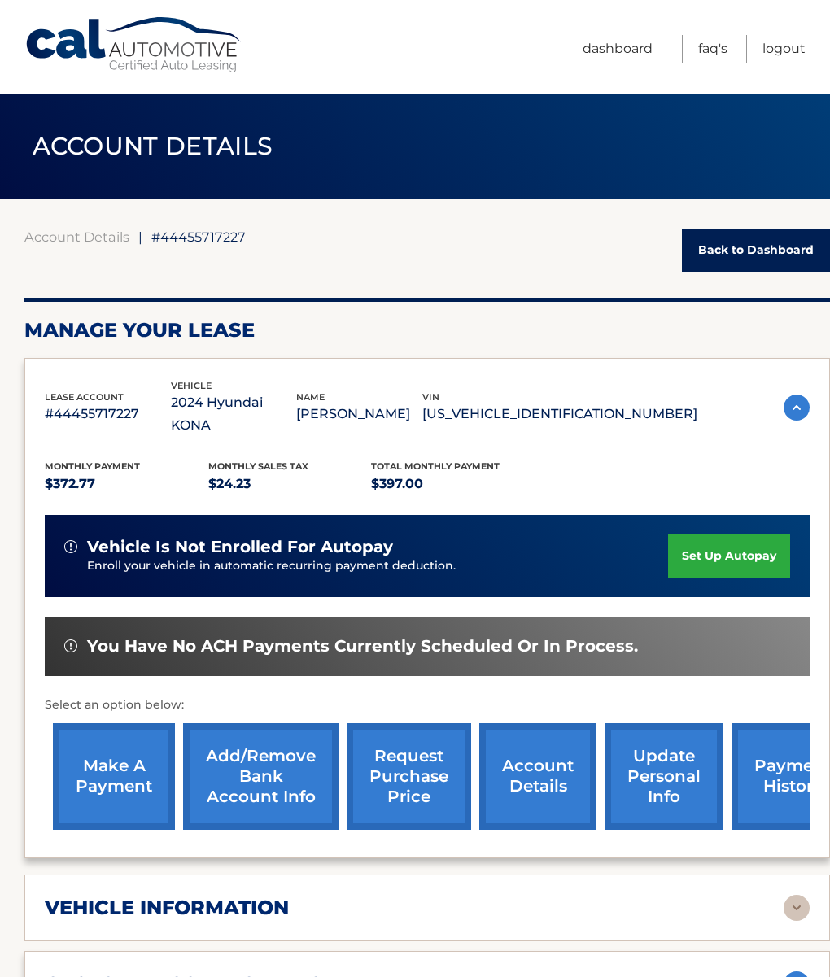
click at [793, 265] on link "Back to Dashboard" at bounding box center [756, 250] width 148 height 43
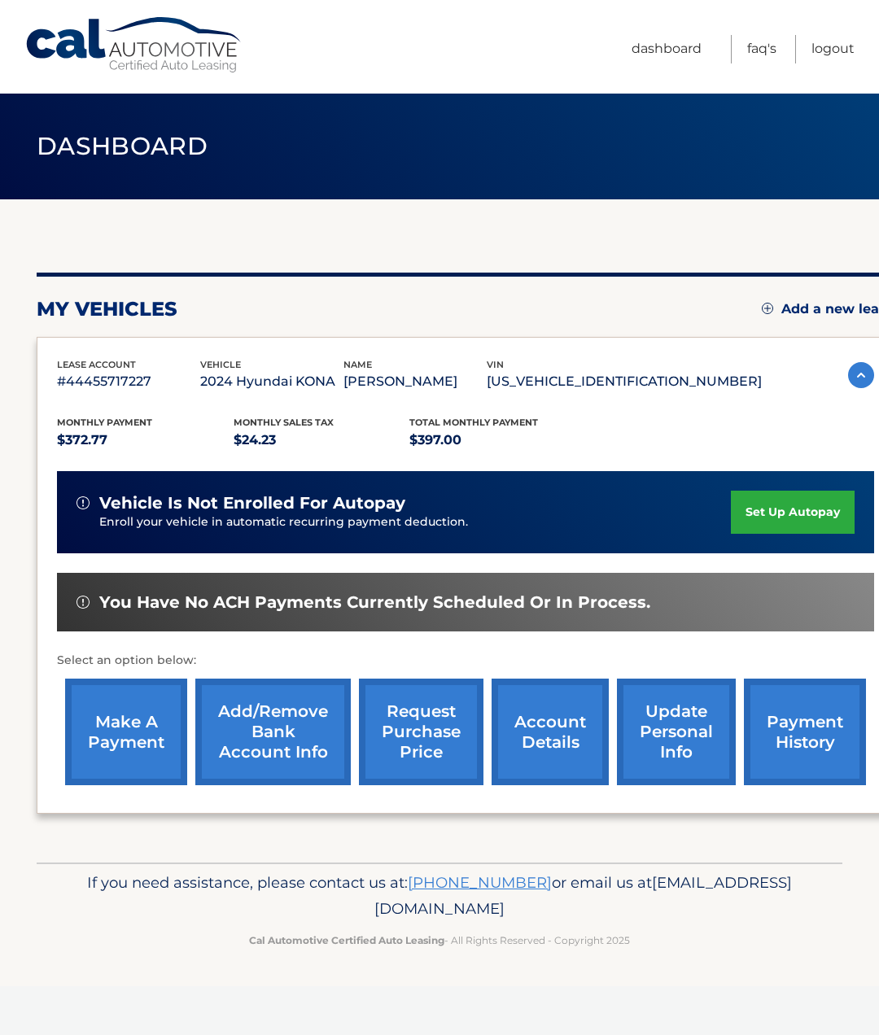
click at [677, 45] on link "Dashboard" at bounding box center [667, 49] width 70 height 28
click at [567, 732] on link "account details" at bounding box center [550, 732] width 117 height 107
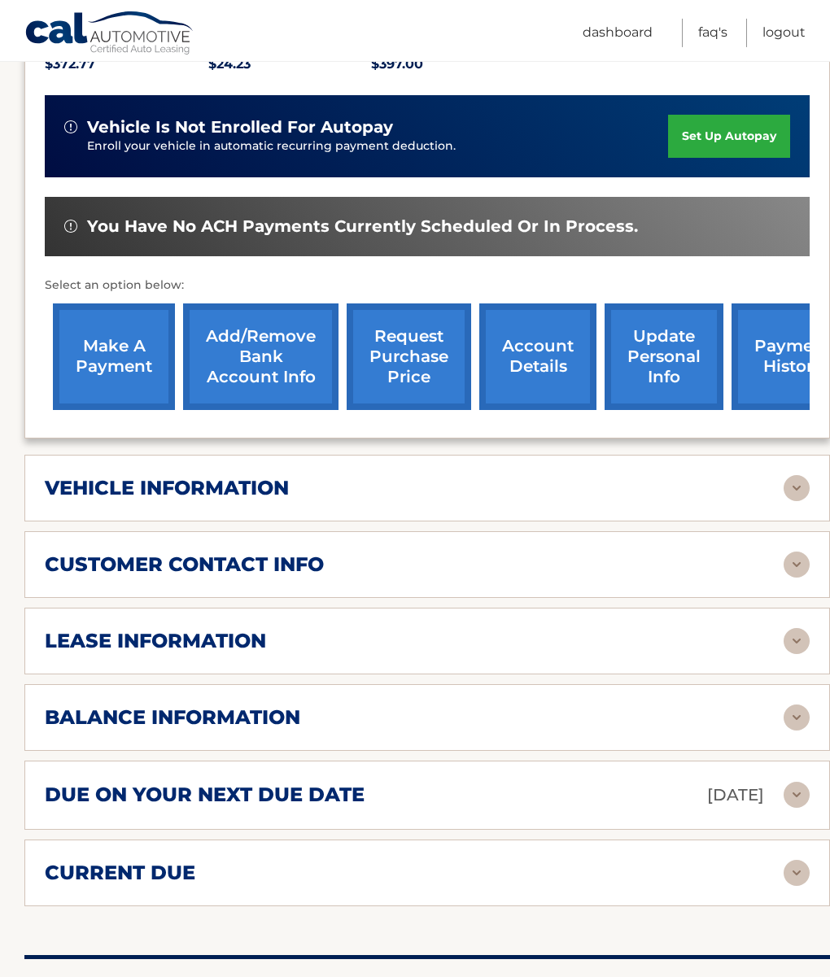
scroll to position [417, 0]
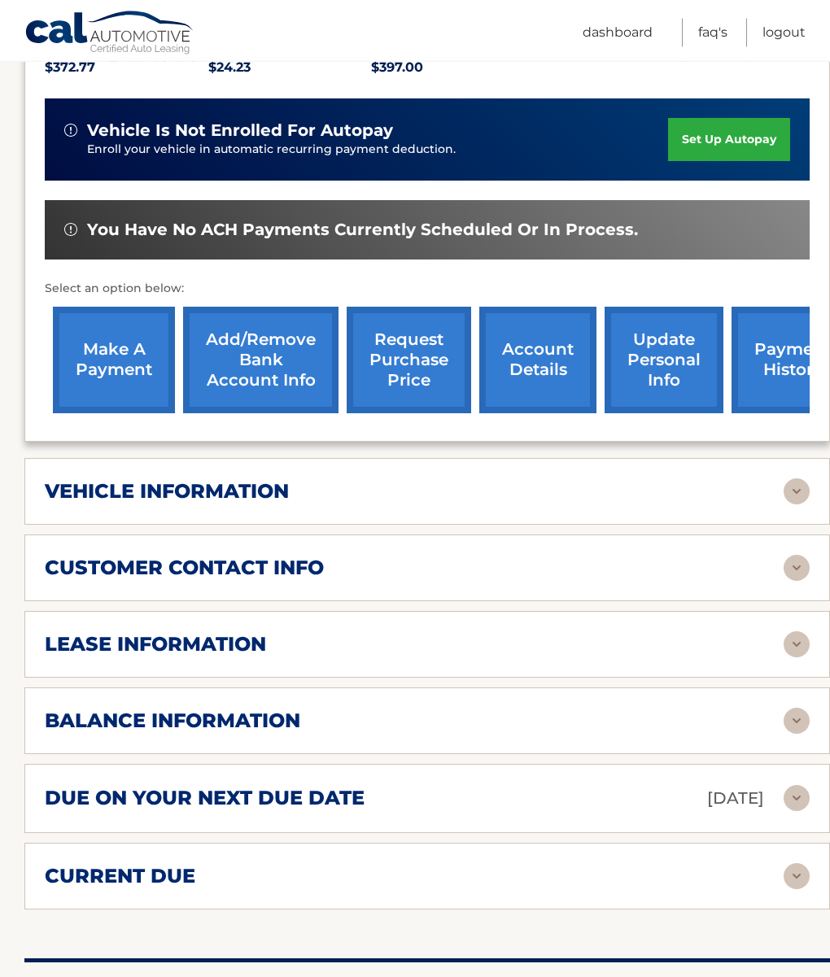
click at [66, 649] on h2 "lease information" at bounding box center [155, 644] width 221 height 24
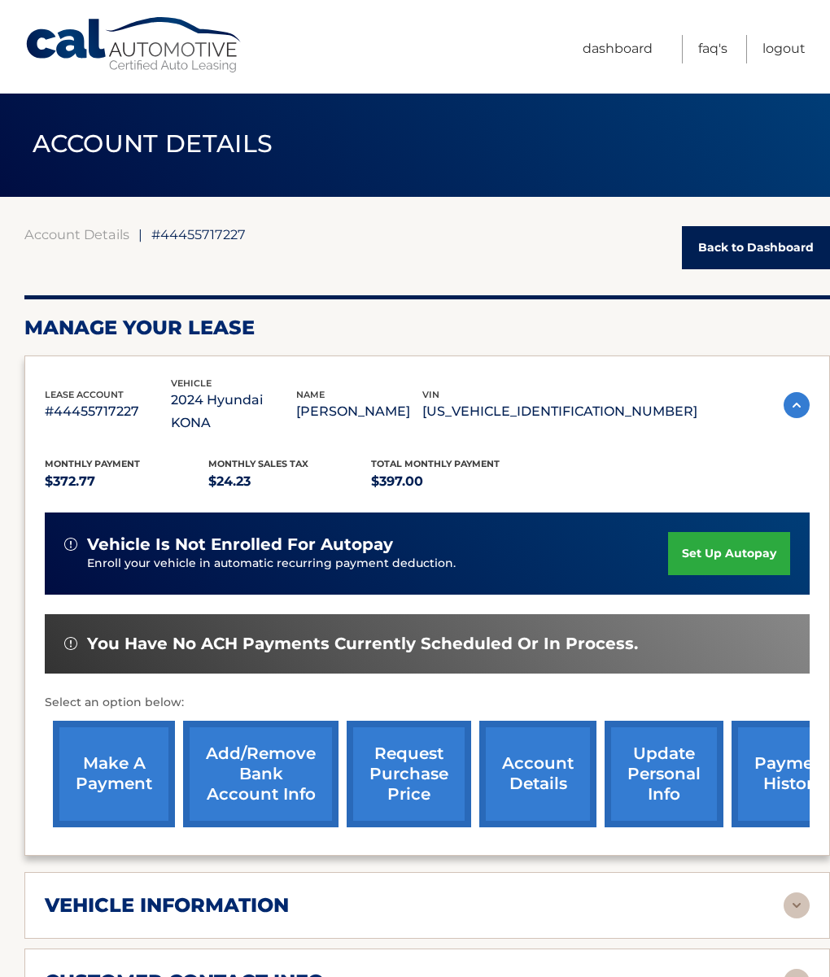
scroll to position [0, 0]
